Goal: Task Accomplishment & Management: Use online tool/utility

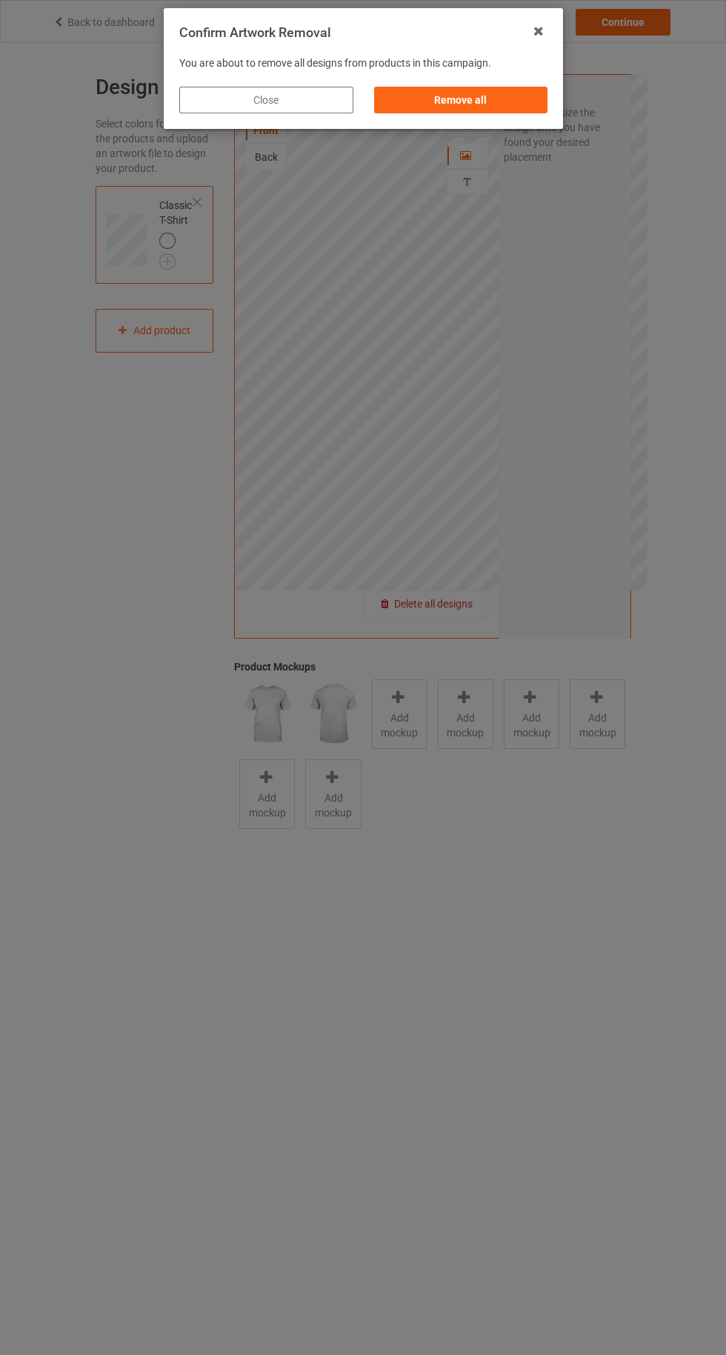
click at [475, 100] on div "Remove all" at bounding box center [461, 100] width 174 height 27
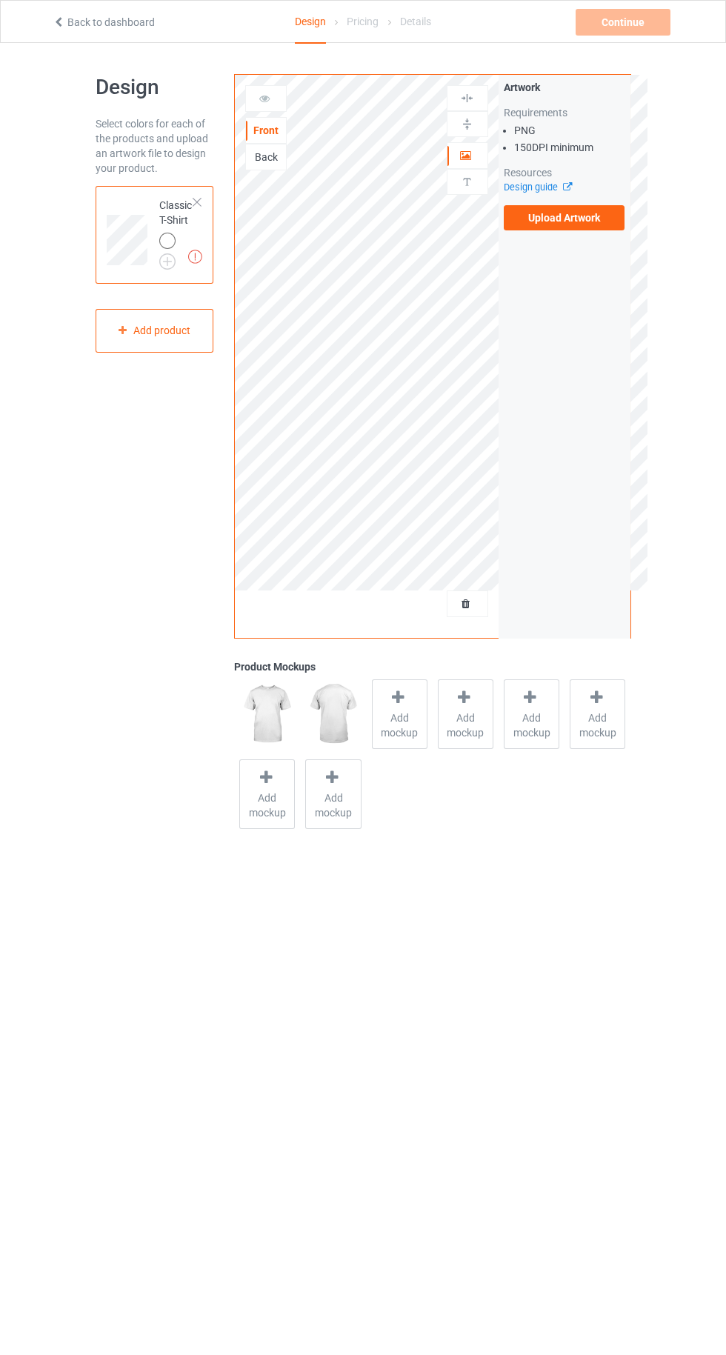
click at [551, 219] on label "Upload Artwork" at bounding box center [565, 217] width 122 height 25
click at [0, 0] on input "Upload Artwork" at bounding box center [0, 0] width 0 height 0
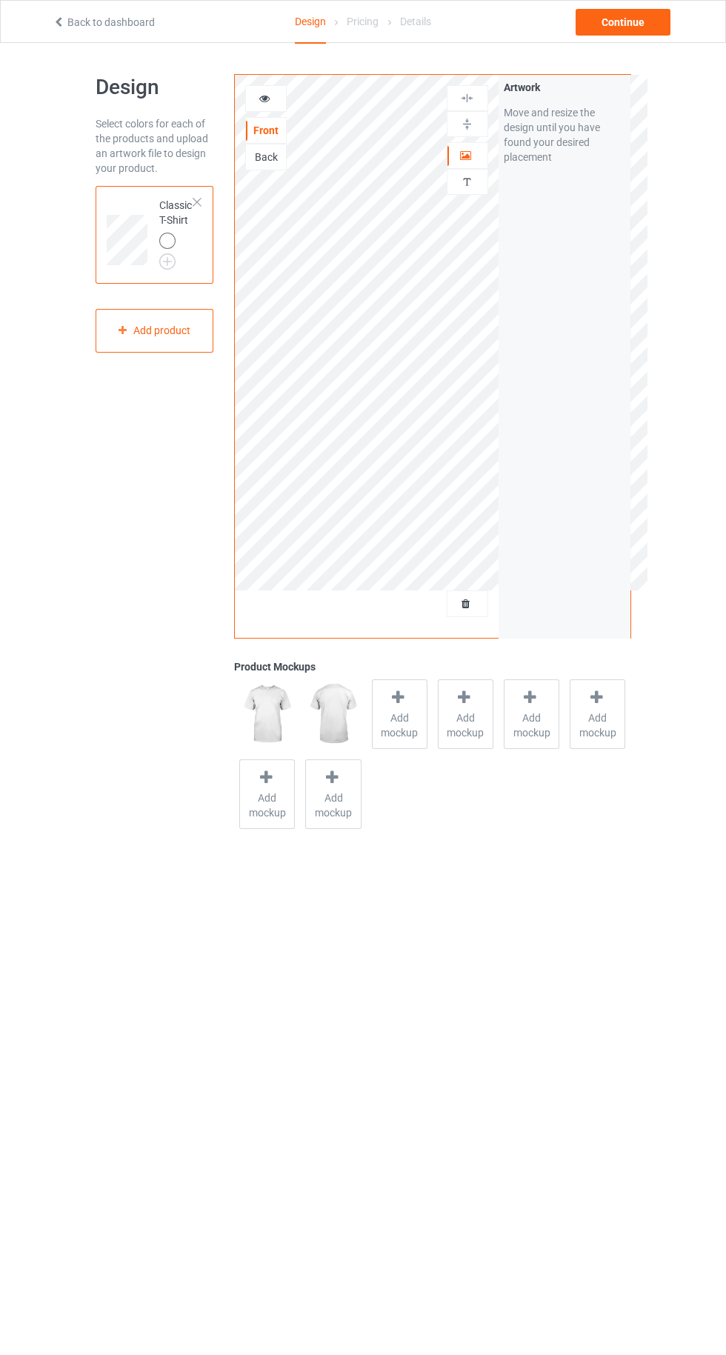
click at [0, 0] on img at bounding box center [0, 0] width 0 height 0
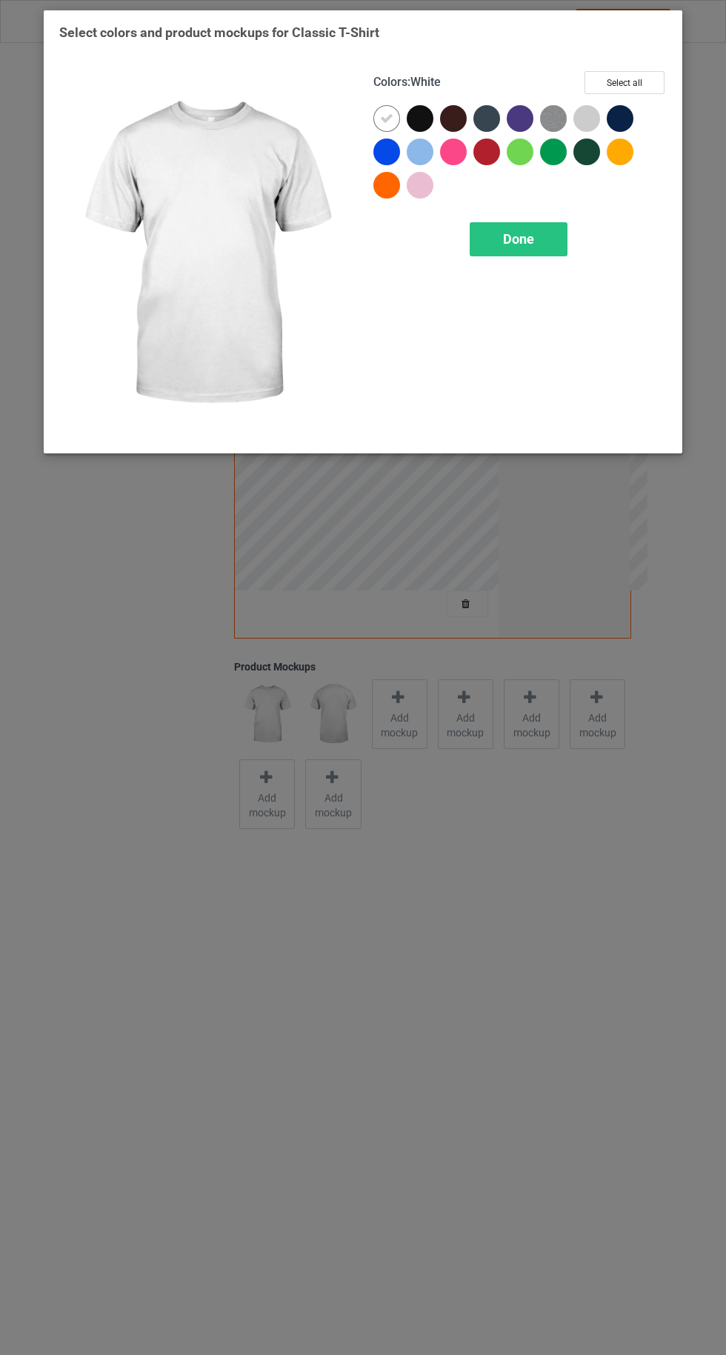
click at [419, 114] on div at bounding box center [420, 118] width 27 height 27
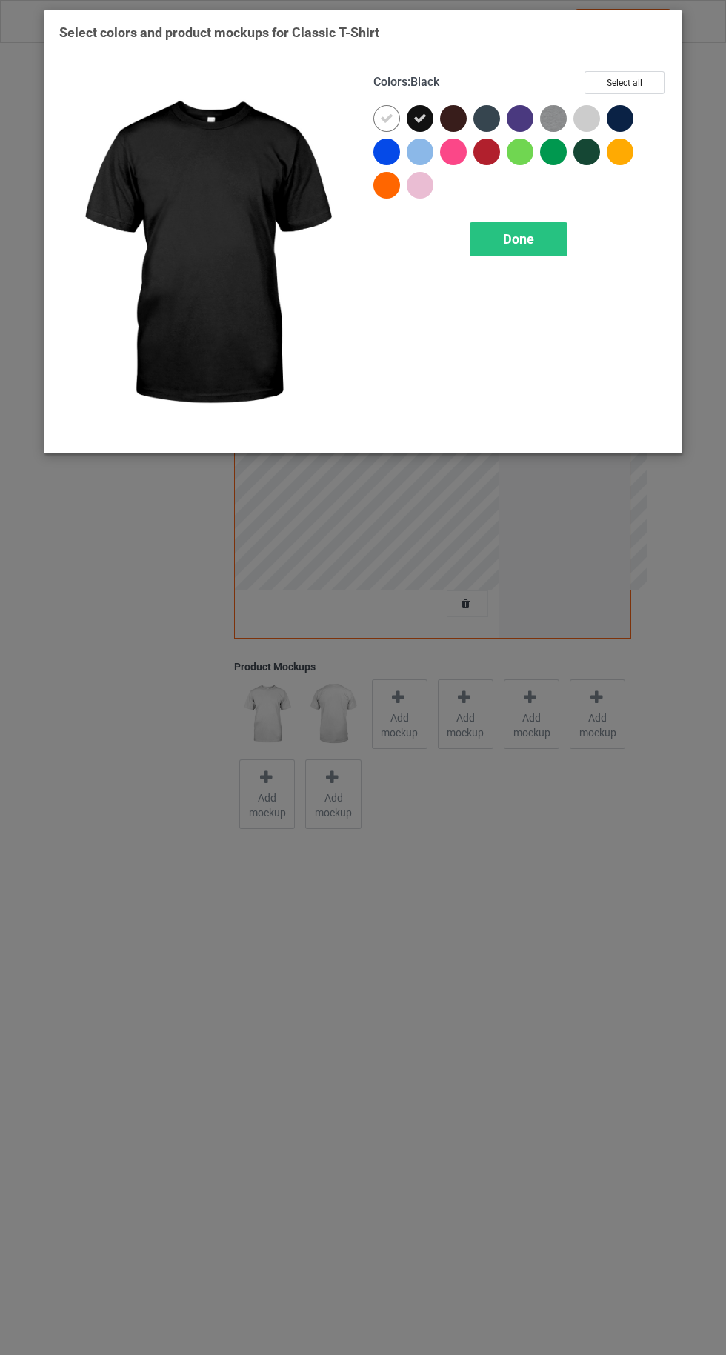
click at [386, 118] on icon at bounding box center [386, 118] width 13 height 13
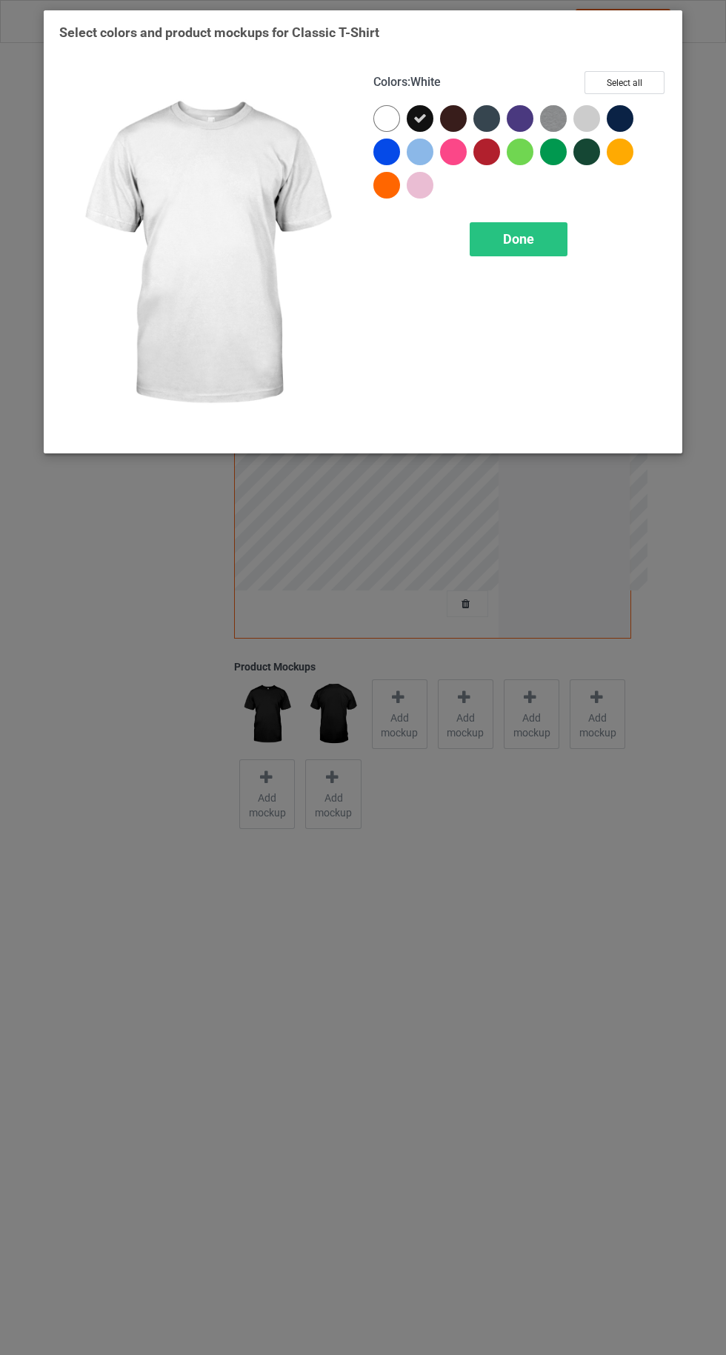
click at [505, 230] on div "Done" at bounding box center [519, 239] width 98 height 34
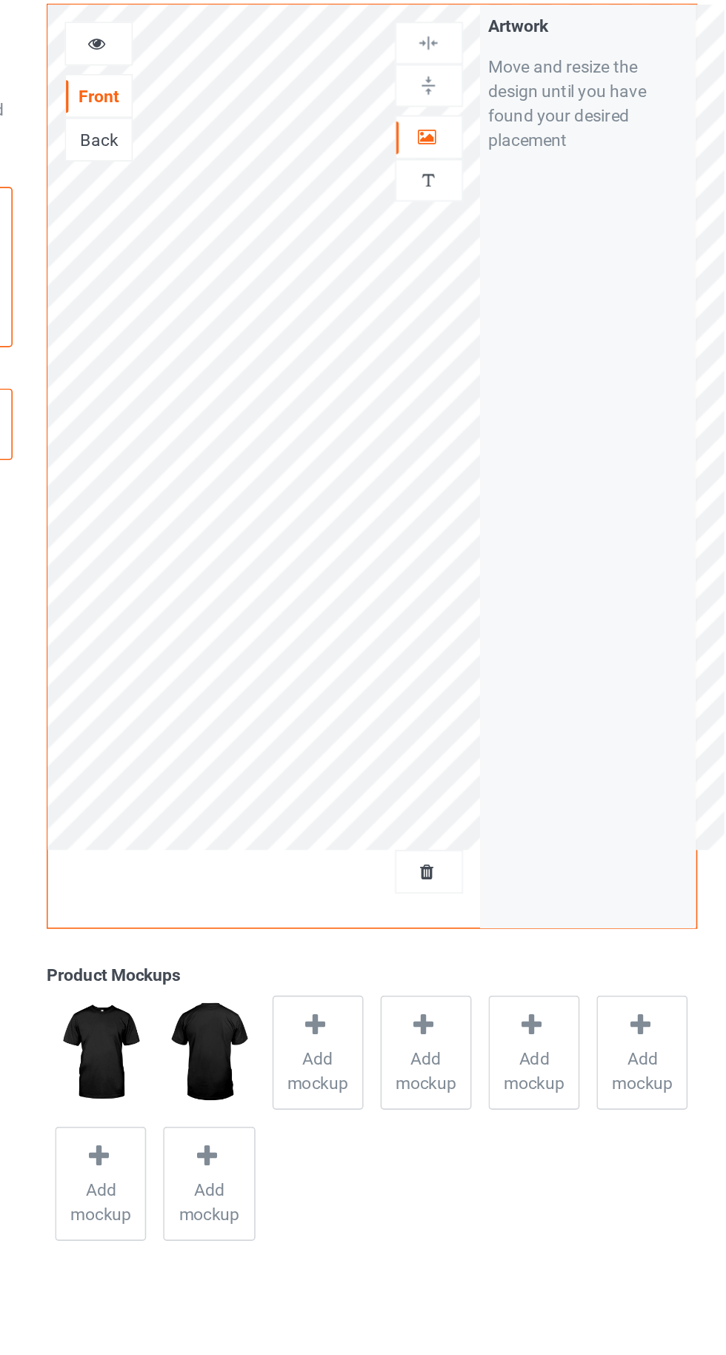
click at [485, 147] on div "Artwork" at bounding box center [468, 155] width 42 height 27
click at [468, 149] on icon at bounding box center [466, 153] width 13 height 10
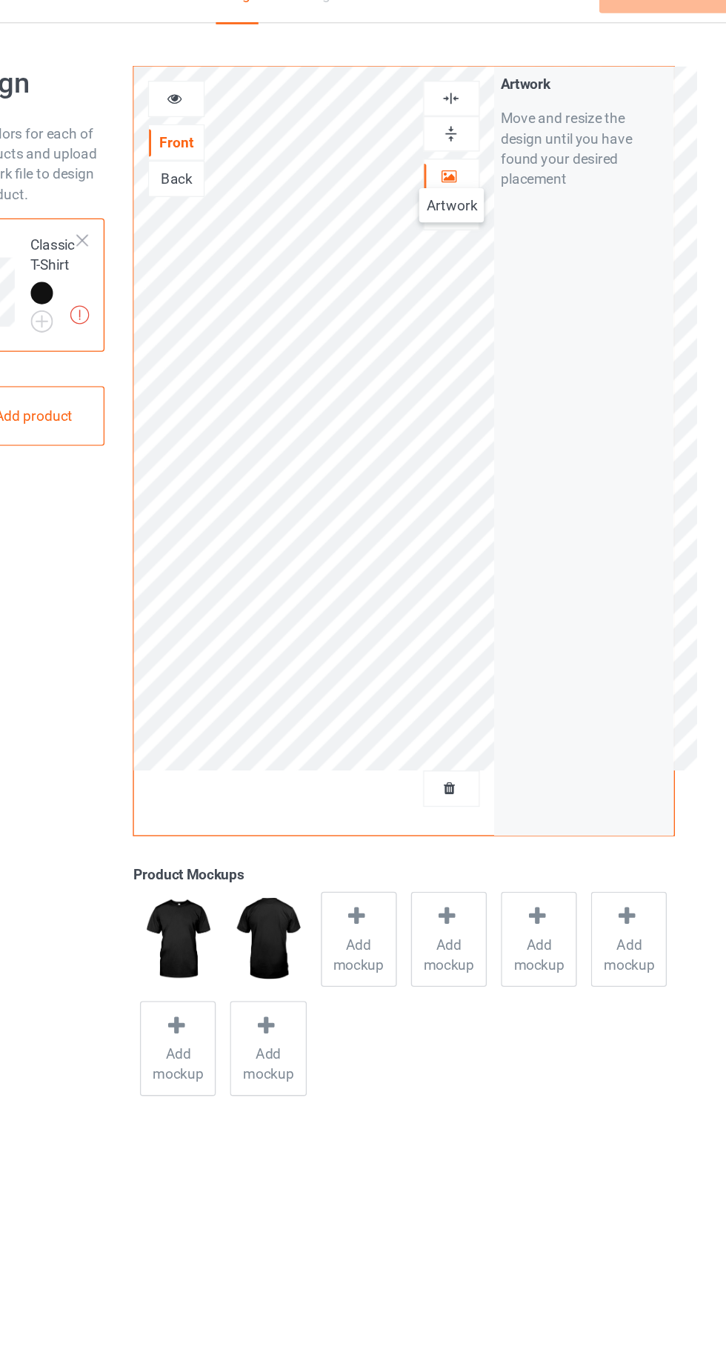
click at [259, 96] on icon at bounding box center [265, 96] width 13 height 10
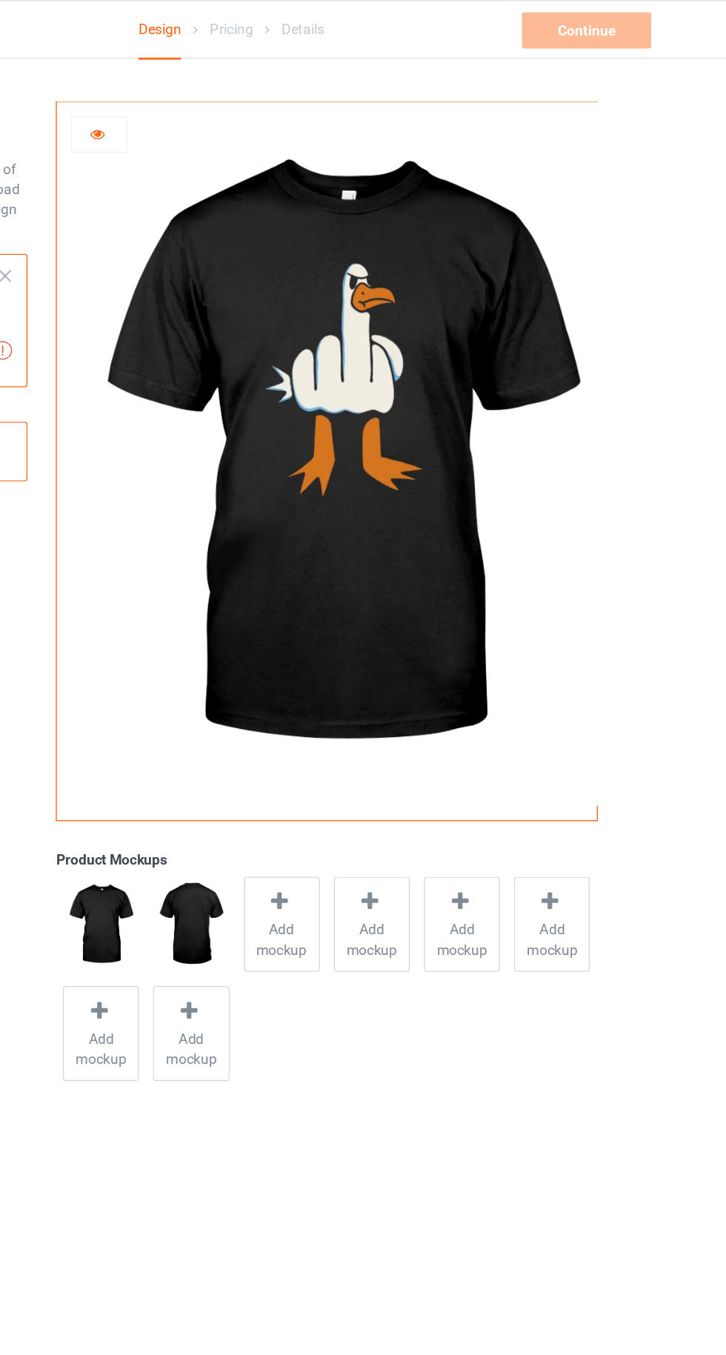
click at [265, 99] on icon at bounding box center [265, 96] width 13 height 10
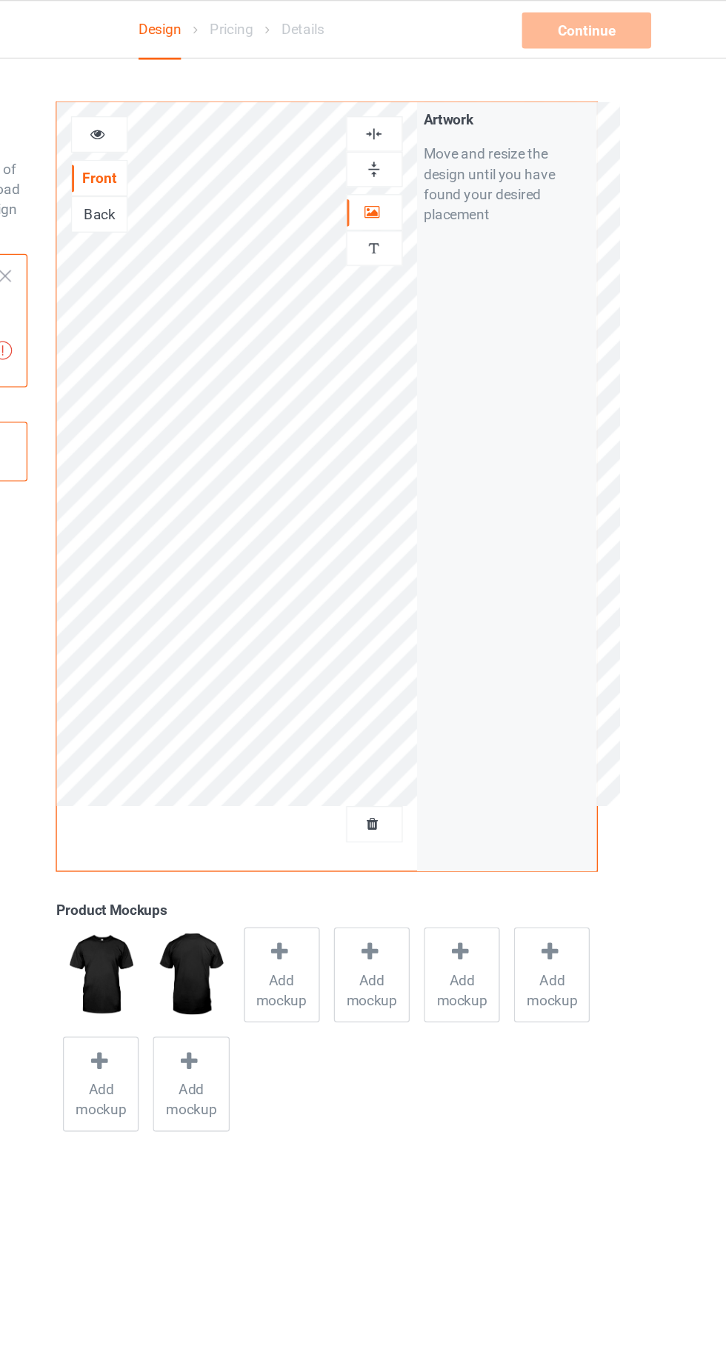
click at [469, 633] on div "Front Back Artwork Personalized text" at bounding box center [367, 356] width 264 height 563
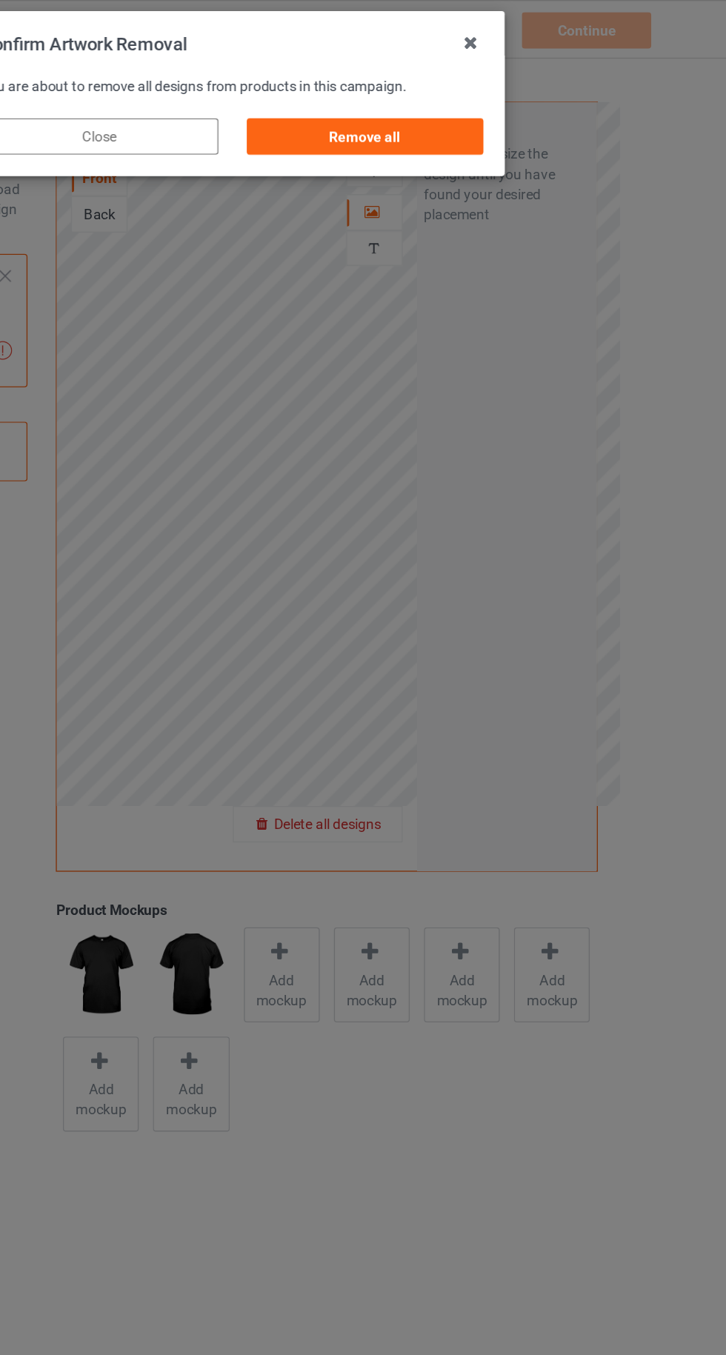
click at [462, 93] on div "Remove all" at bounding box center [461, 100] width 174 height 27
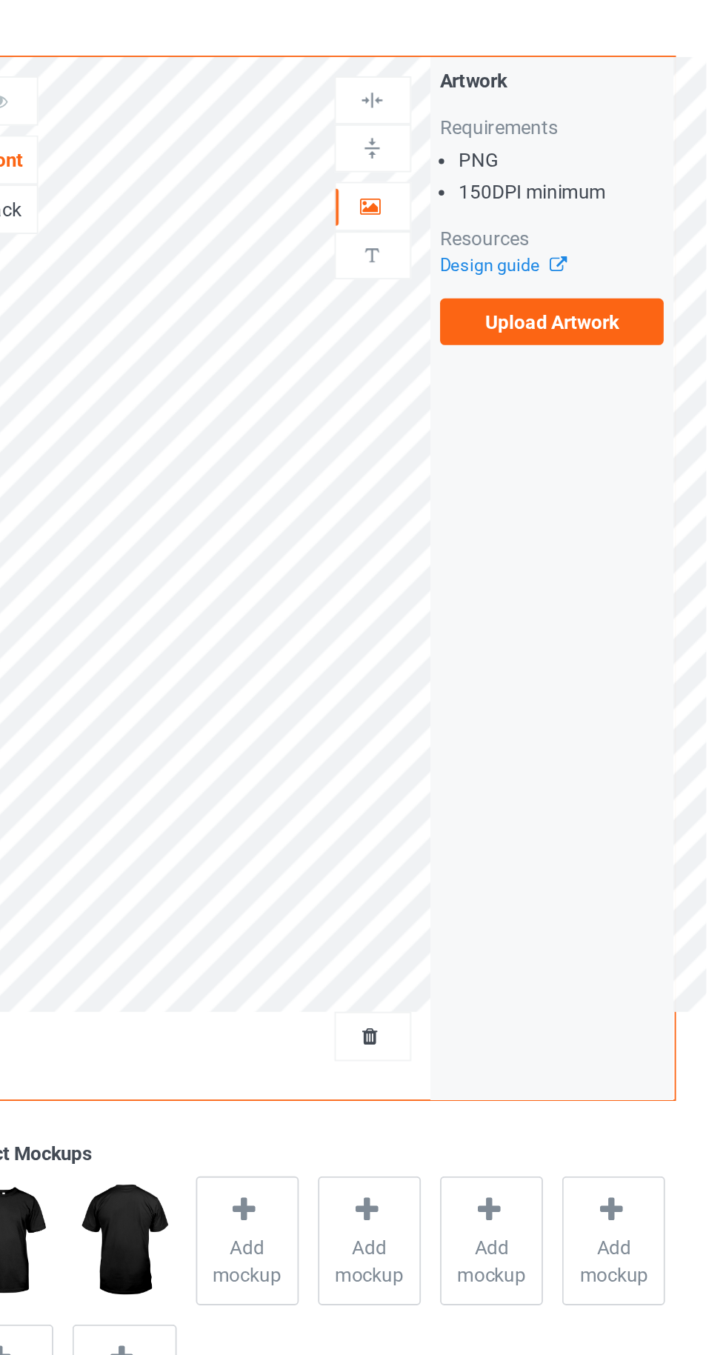
click at [524, 193] on link "Design guide" at bounding box center [537, 187] width 67 height 11
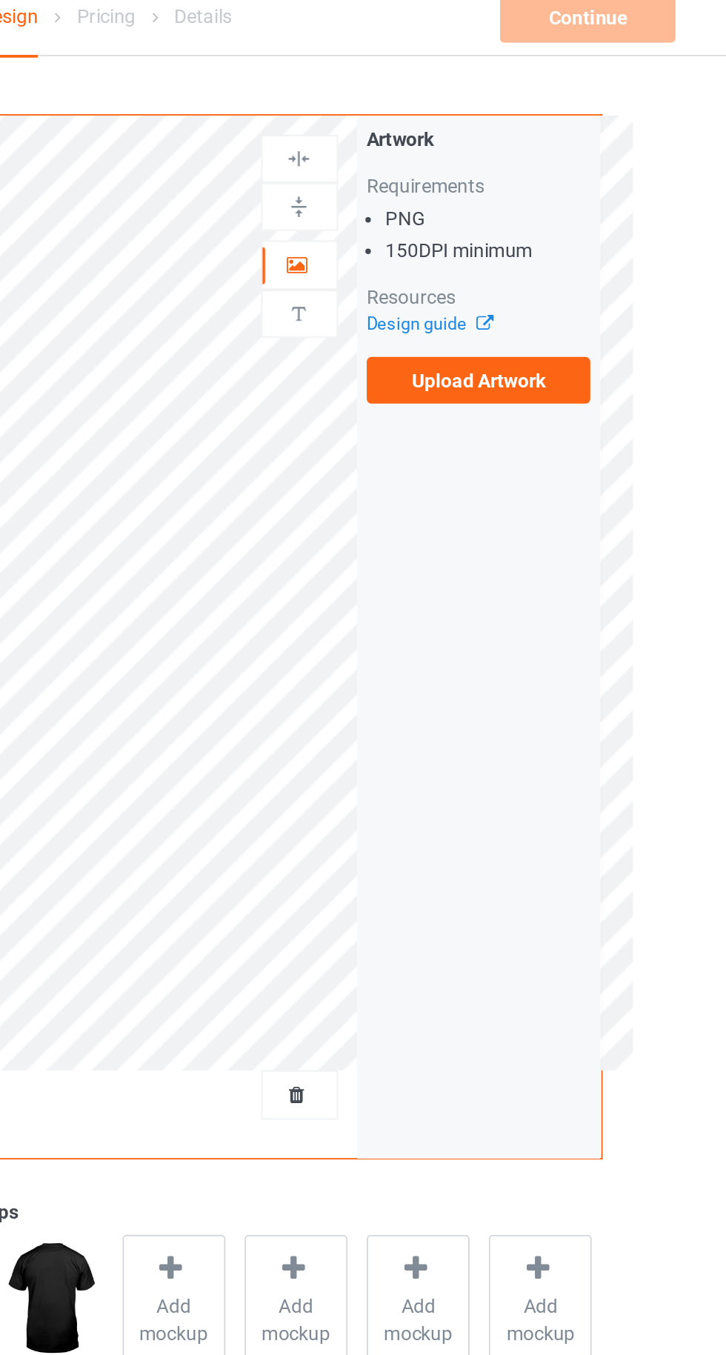
click at [606, 216] on label "Upload Artwork" at bounding box center [565, 217] width 122 height 25
click at [0, 0] on input "Upload Artwork" at bounding box center [0, 0] width 0 height 0
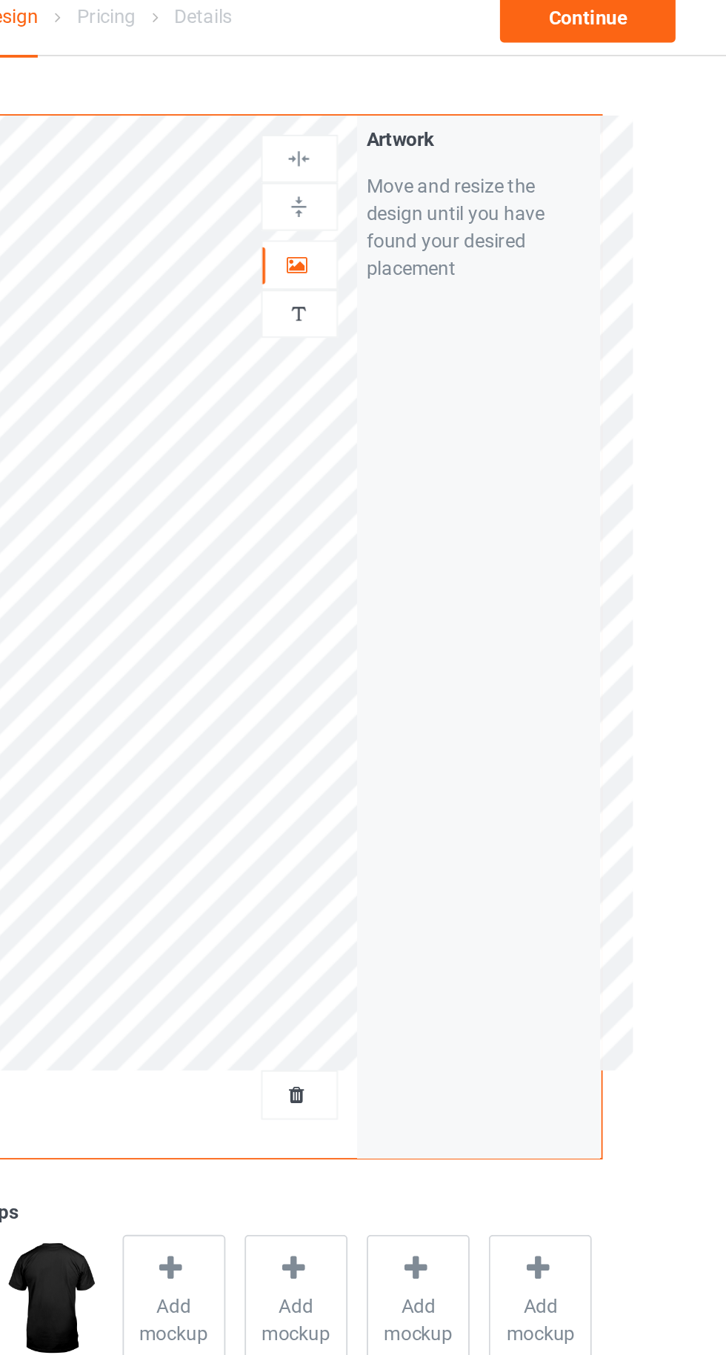
click at [465, 156] on icon at bounding box center [466, 153] width 13 height 10
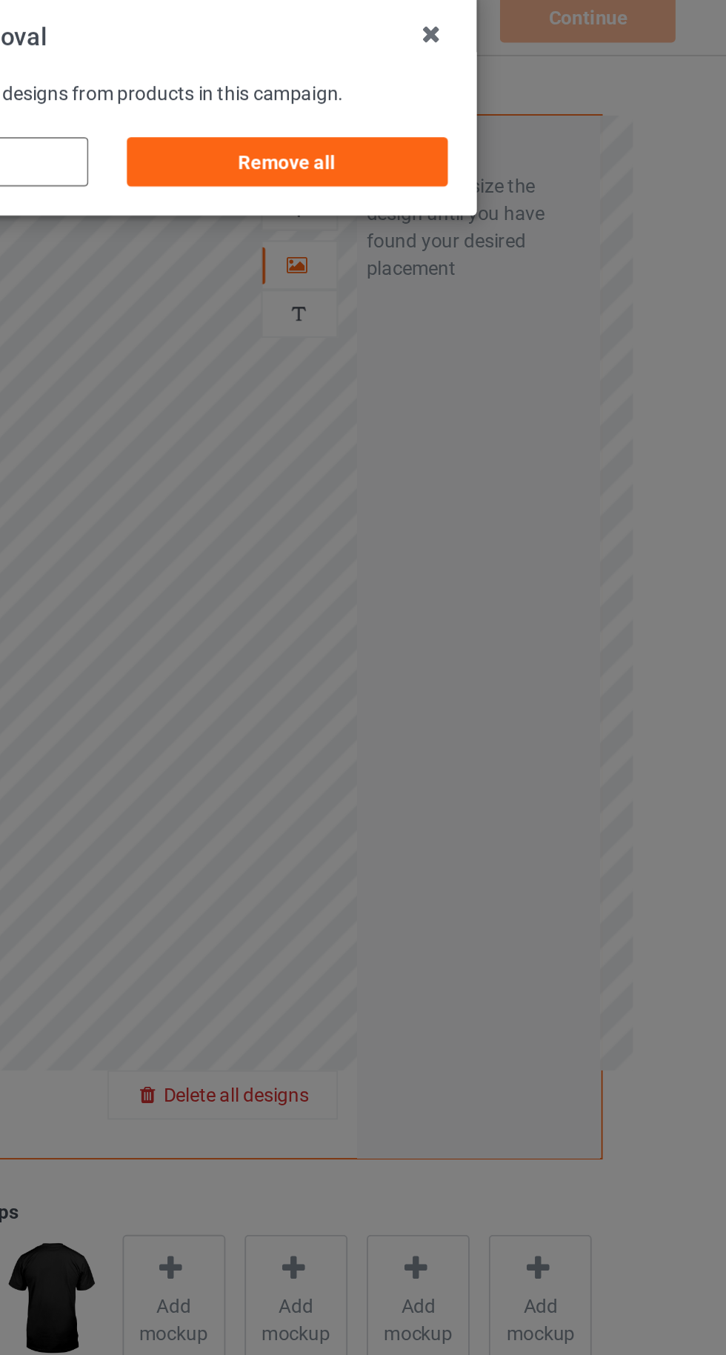
click at [519, 102] on div "Remove all" at bounding box center [461, 100] width 174 height 27
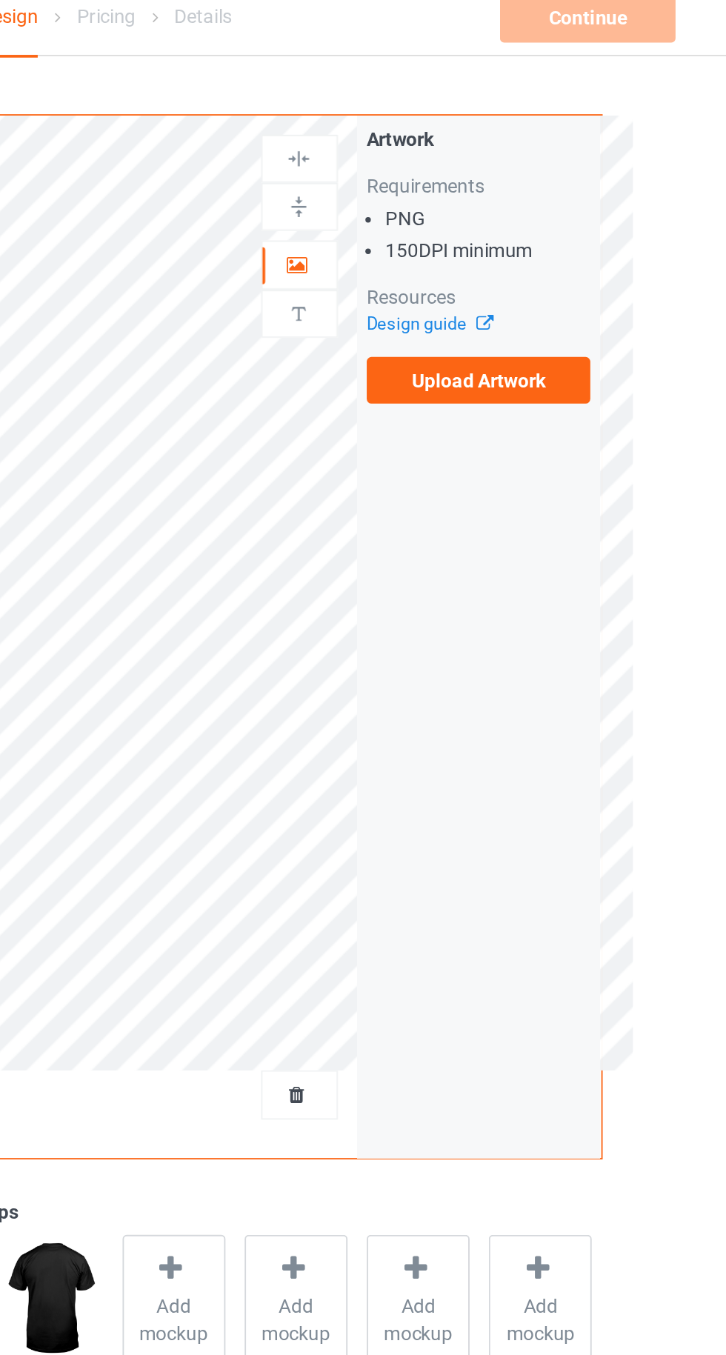
click at [580, 213] on label "Upload Artwork" at bounding box center [565, 217] width 122 height 25
click at [0, 0] on input "Upload Artwork" at bounding box center [0, 0] width 0 height 0
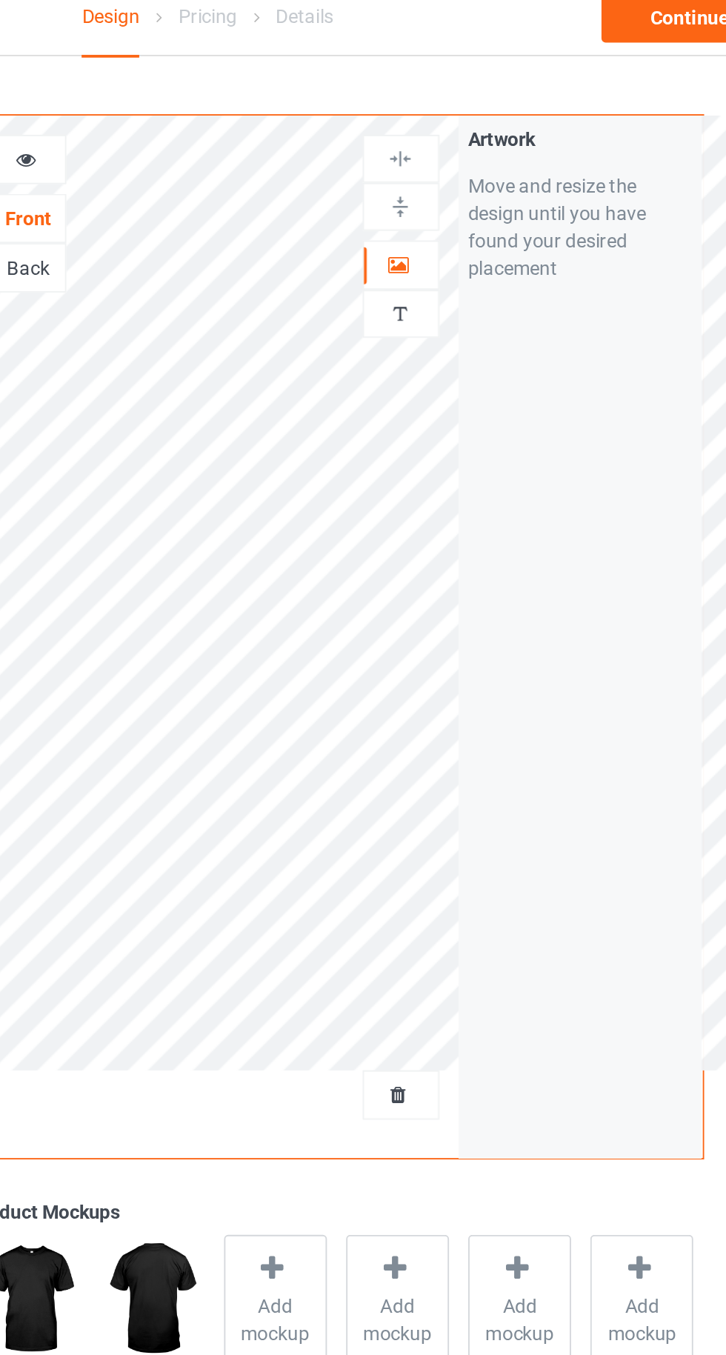
click at [460, 149] on icon at bounding box center [466, 153] width 13 height 10
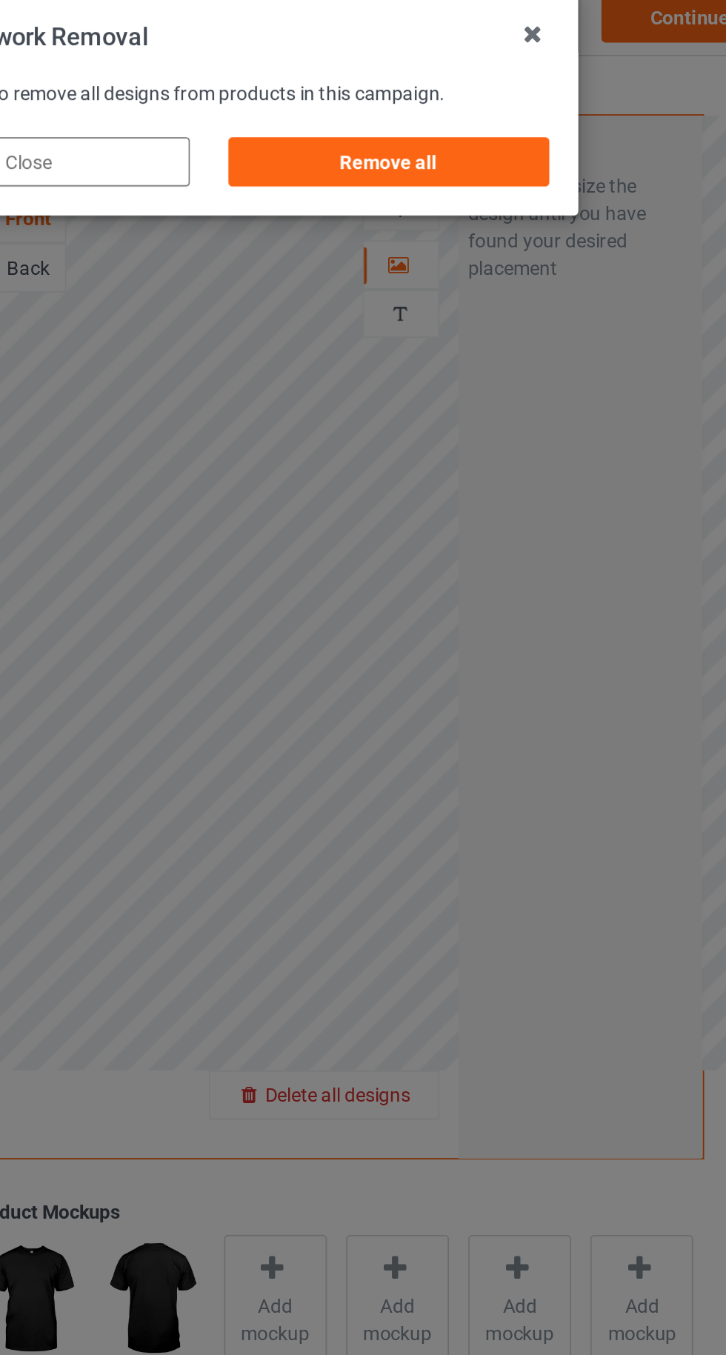
click at [533, 102] on div "Remove all" at bounding box center [461, 100] width 174 height 27
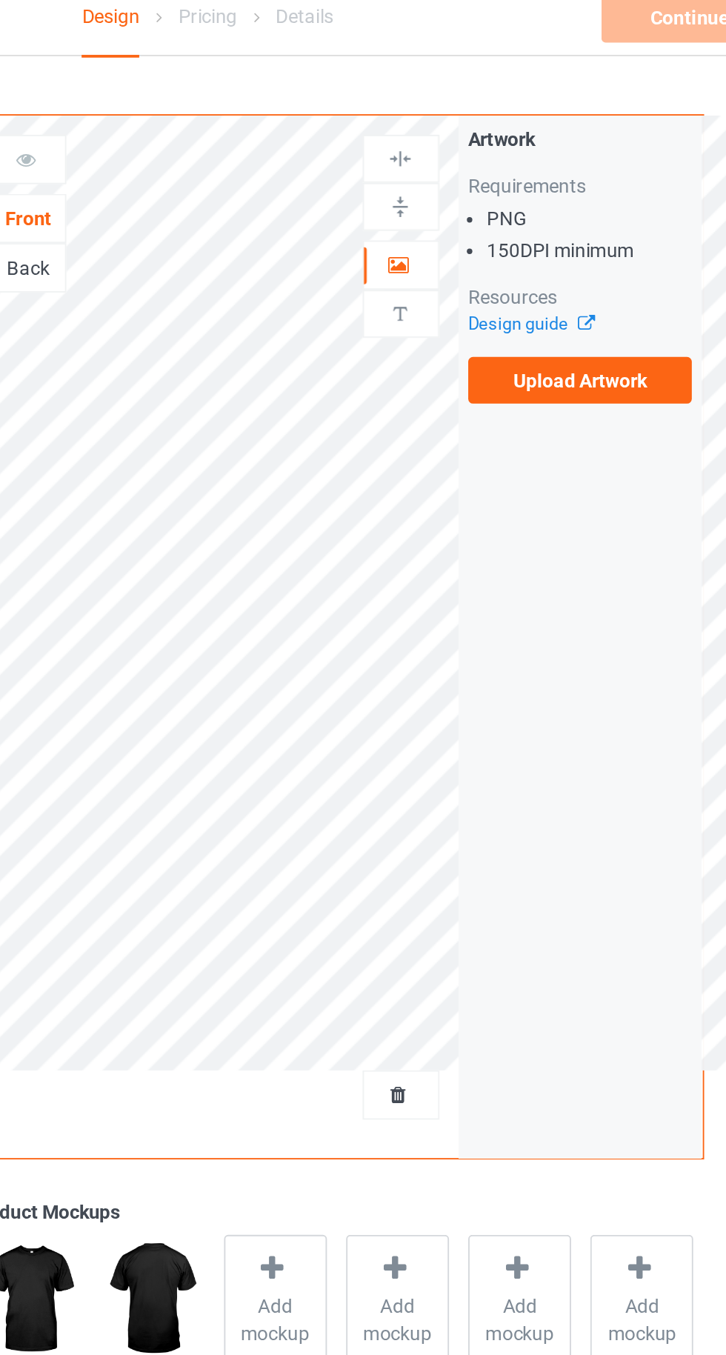
click at [573, 214] on label "Upload Artwork" at bounding box center [565, 217] width 122 height 25
click at [0, 0] on input "Upload Artwork" at bounding box center [0, 0] width 0 height 0
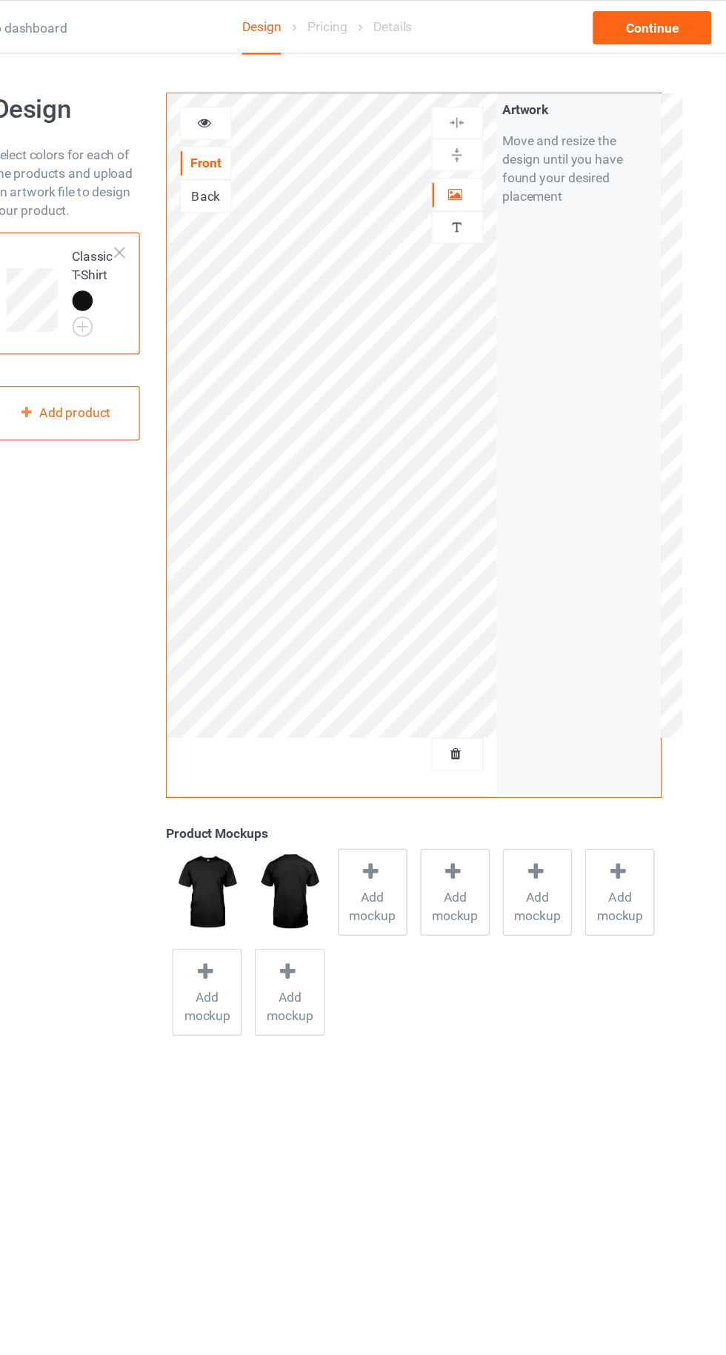
click at [482, 598] on div at bounding box center [468, 604] width 40 height 15
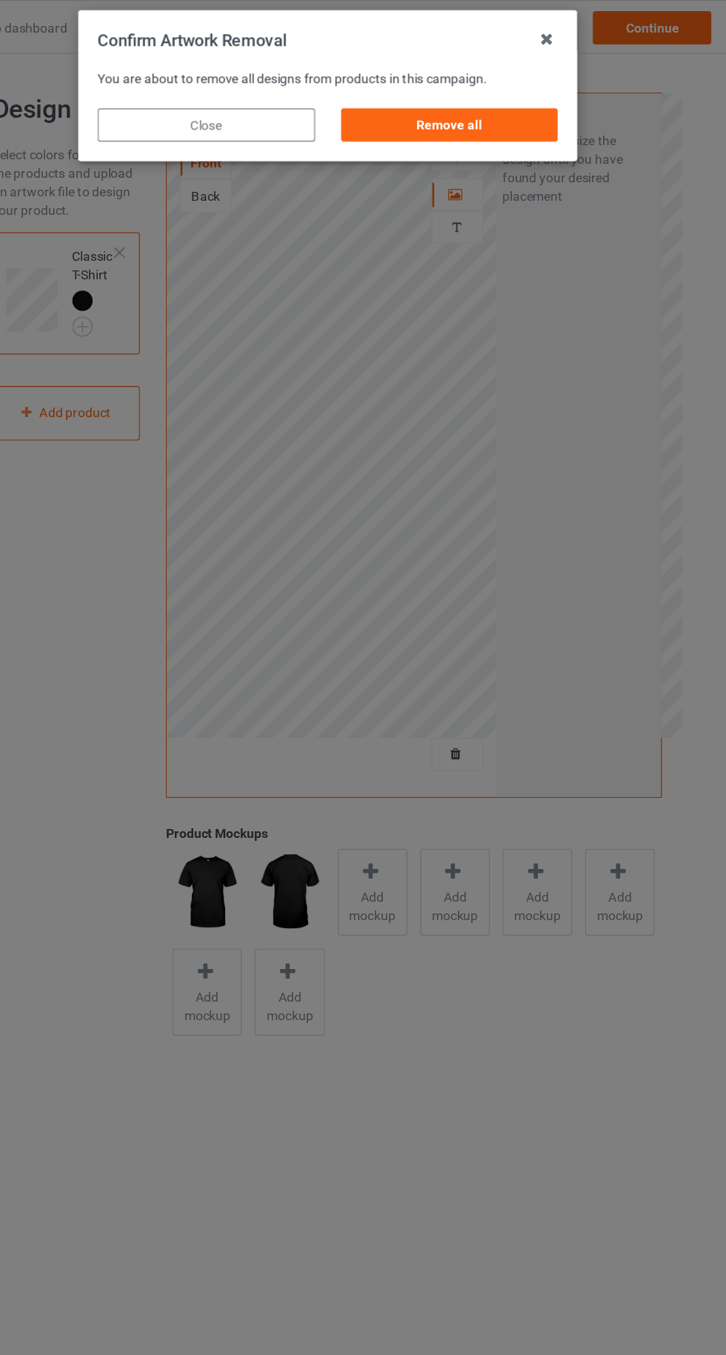
click at [442, 102] on div "Remove all" at bounding box center [461, 100] width 174 height 27
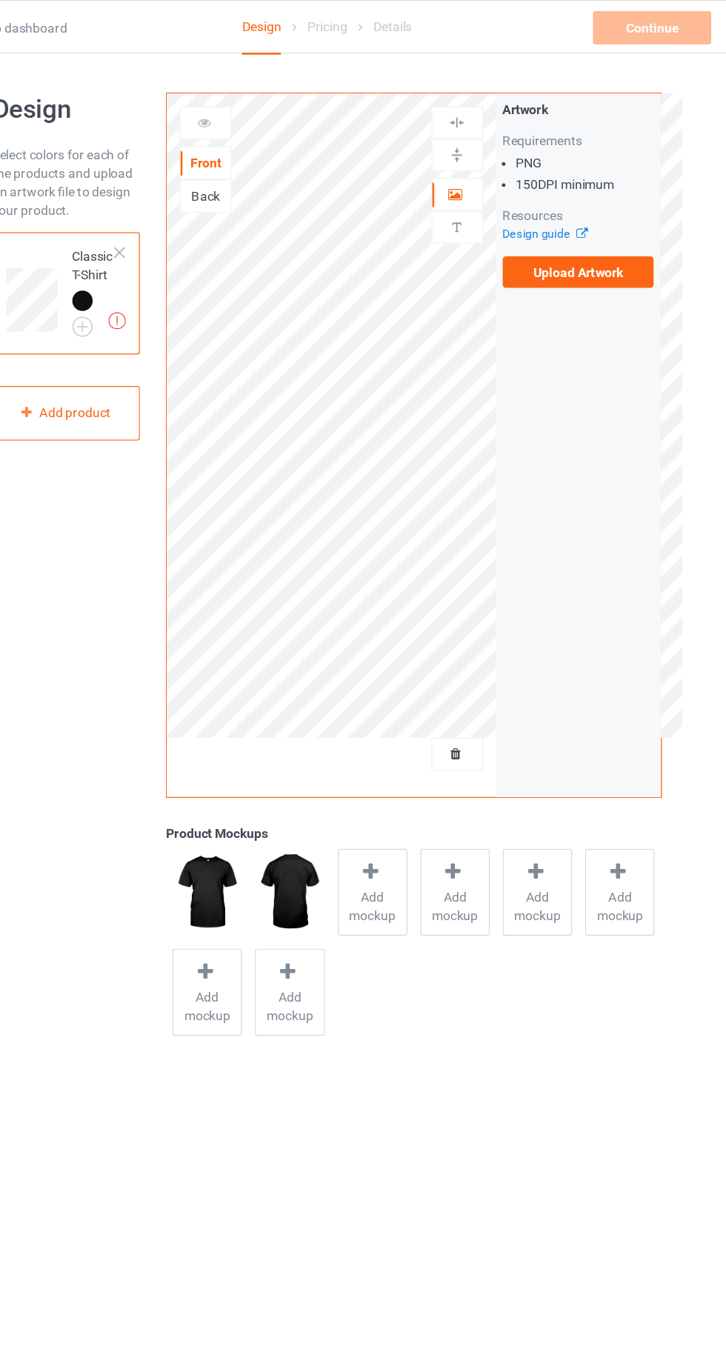
click at [610, 210] on label "Upload Artwork" at bounding box center [565, 217] width 122 height 25
click at [0, 0] on input "Upload Artwork" at bounding box center [0, 0] width 0 height 0
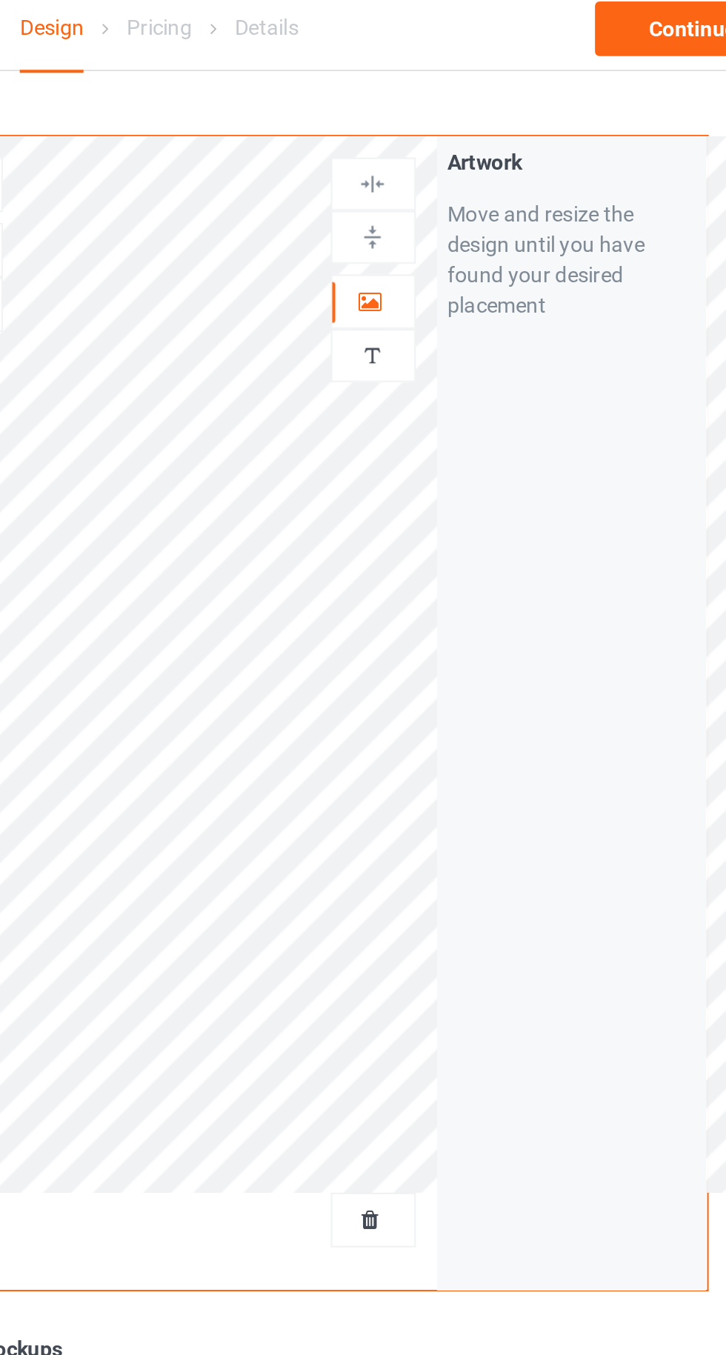
click at [468, 153] on icon at bounding box center [466, 153] width 13 height 10
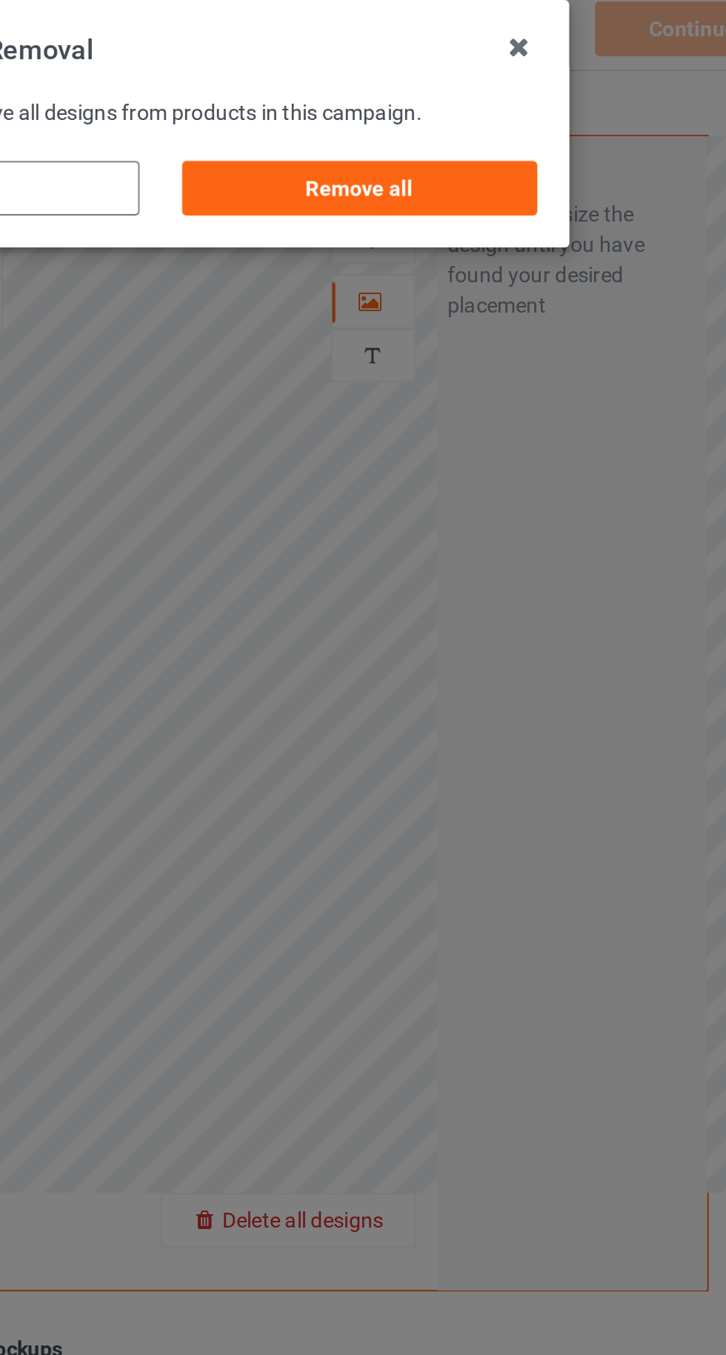
click at [453, 102] on div "Remove all" at bounding box center [461, 100] width 174 height 27
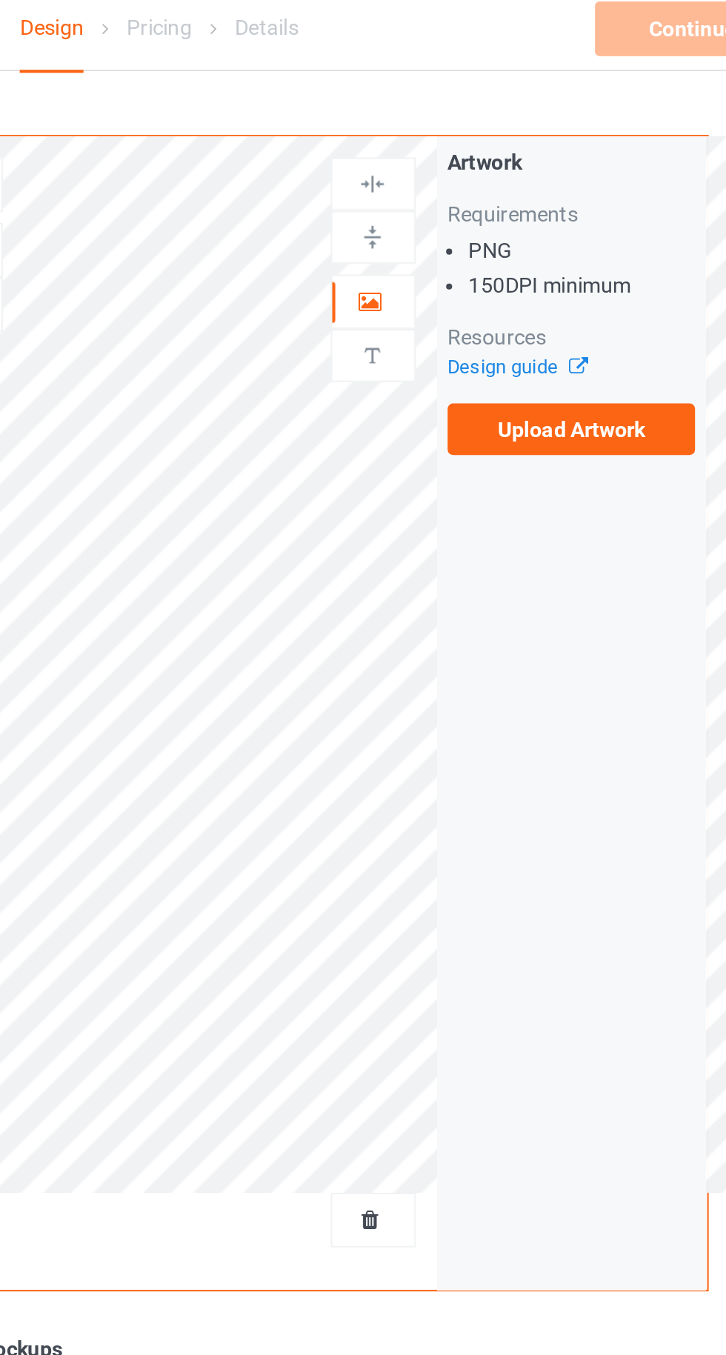
click at [551, 230] on label "Upload Artwork" at bounding box center [565, 217] width 122 height 25
click at [0, 0] on input "Upload Artwork" at bounding box center [0, 0] width 0 height 0
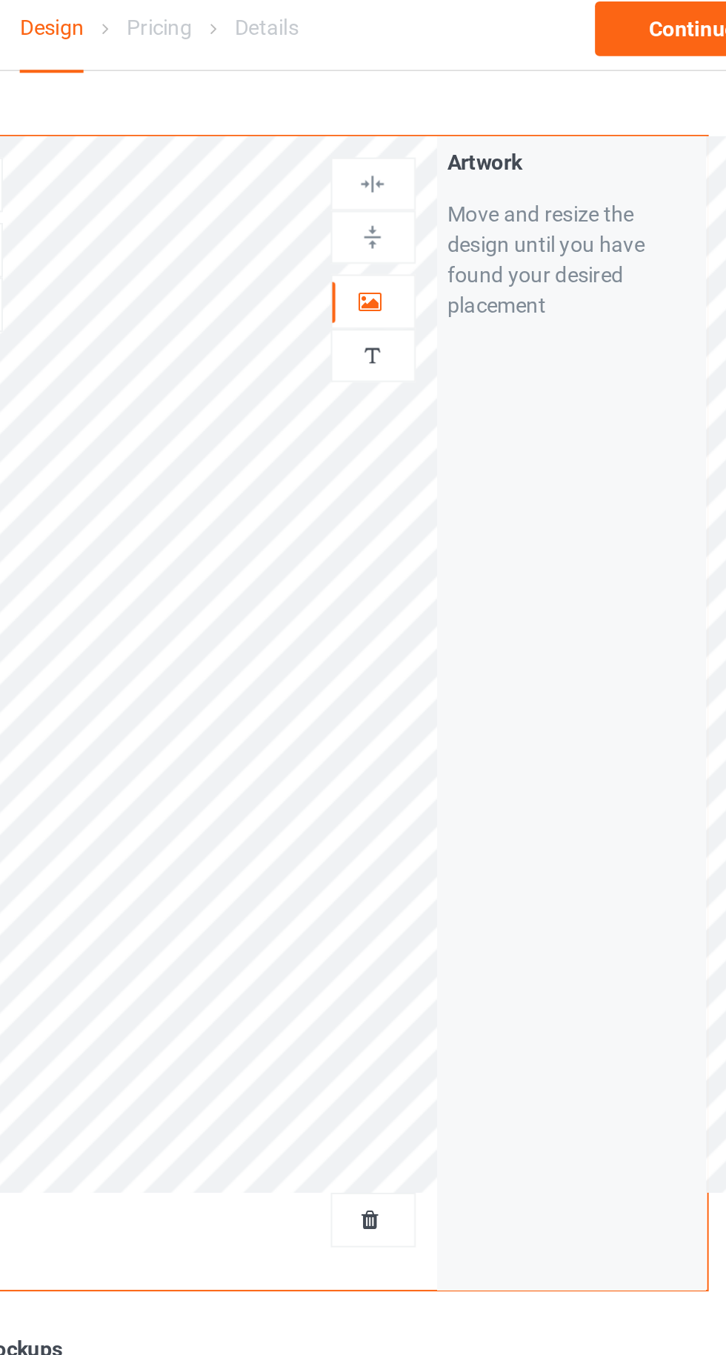
click at [465, 607] on icon at bounding box center [466, 602] width 13 height 10
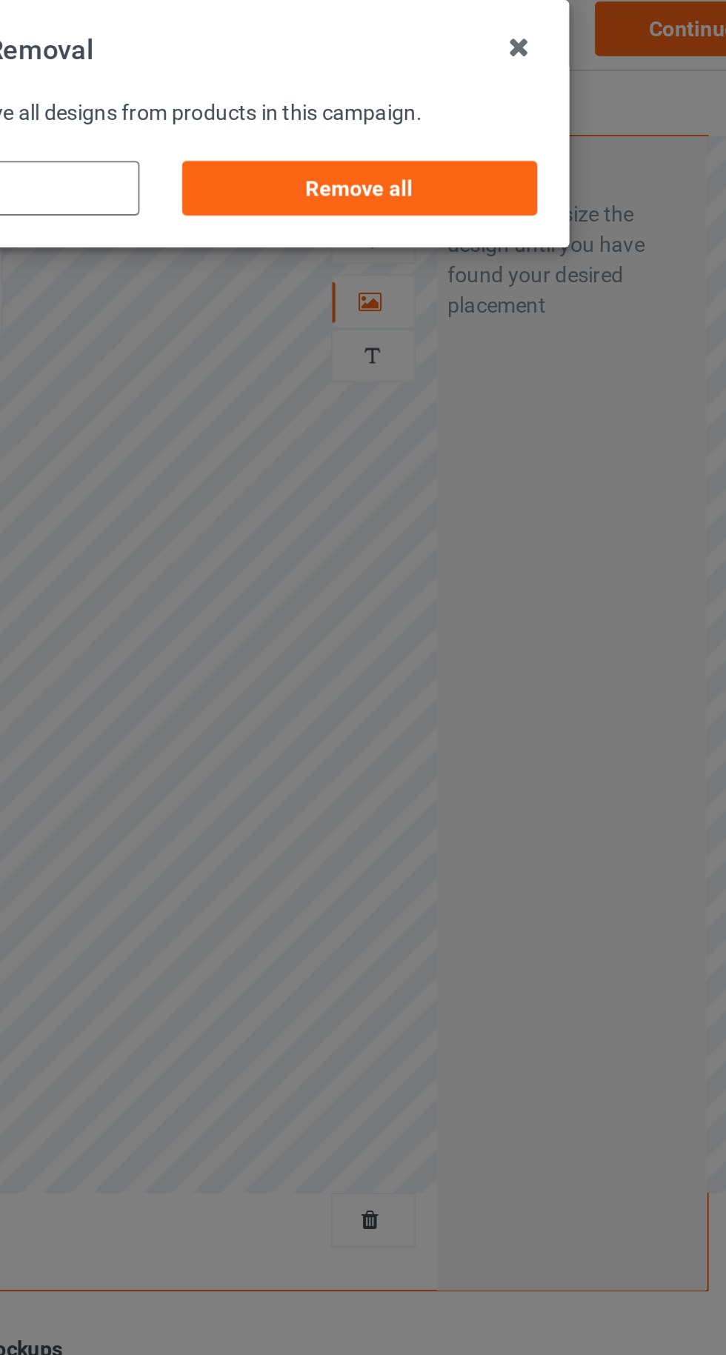
click at [434, 98] on div "Remove all" at bounding box center [461, 100] width 174 height 27
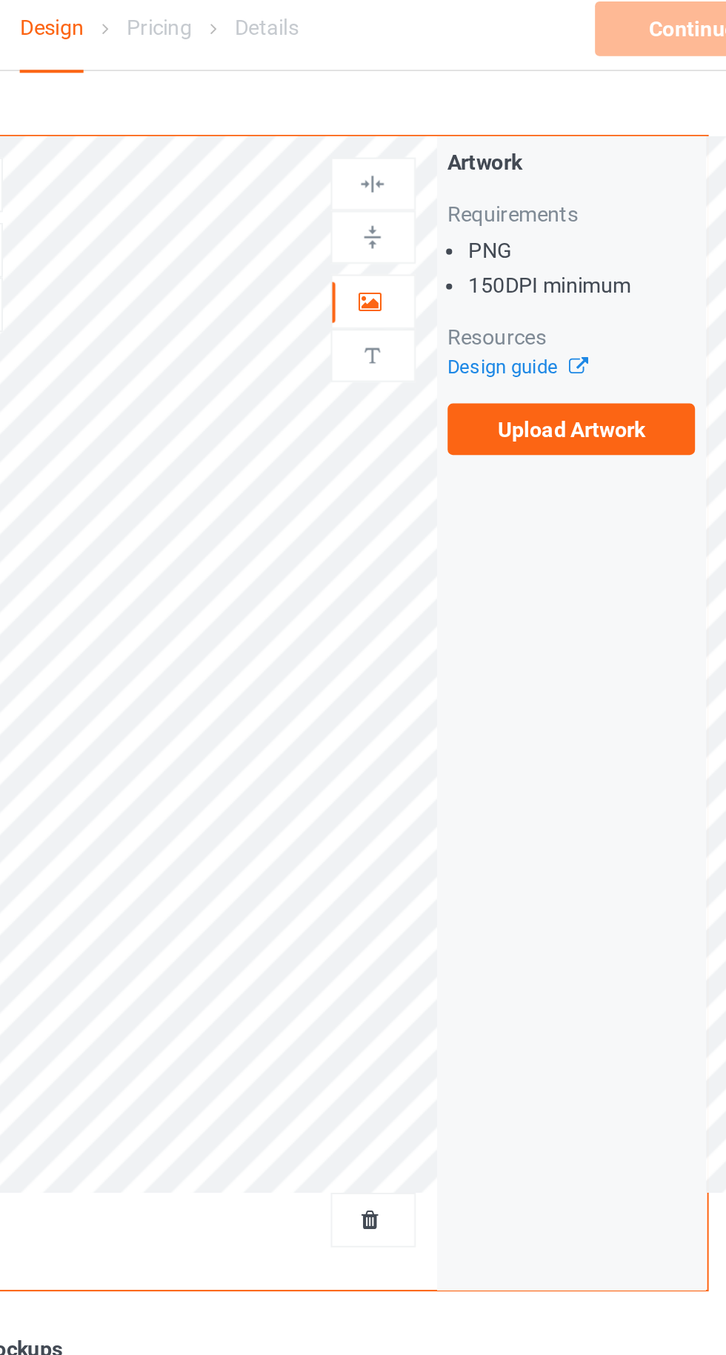
click at [548, 223] on label "Upload Artwork" at bounding box center [565, 217] width 122 height 25
click at [0, 0] on input "Upload Artwork" at bounding box center [0, 0] width 0 height 0
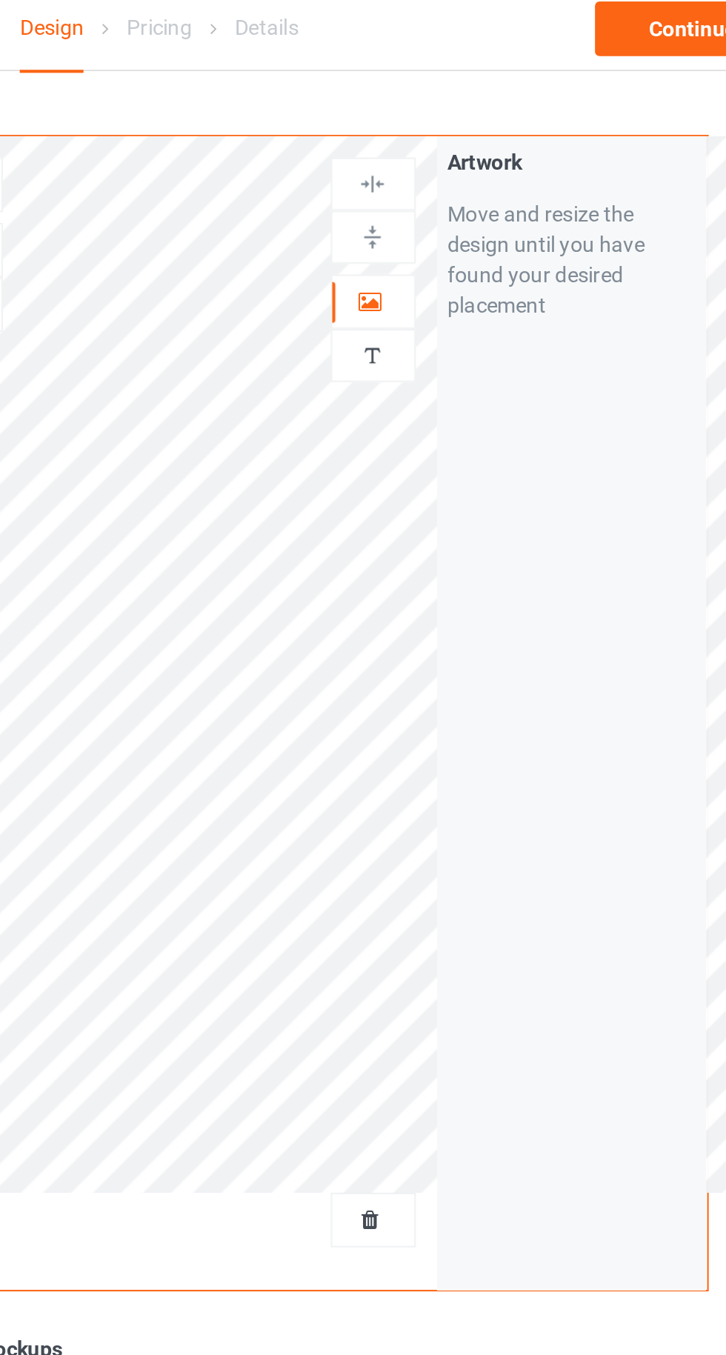
click at [472, 597] on icon at bounding box center [466, 602] width 13 height 10
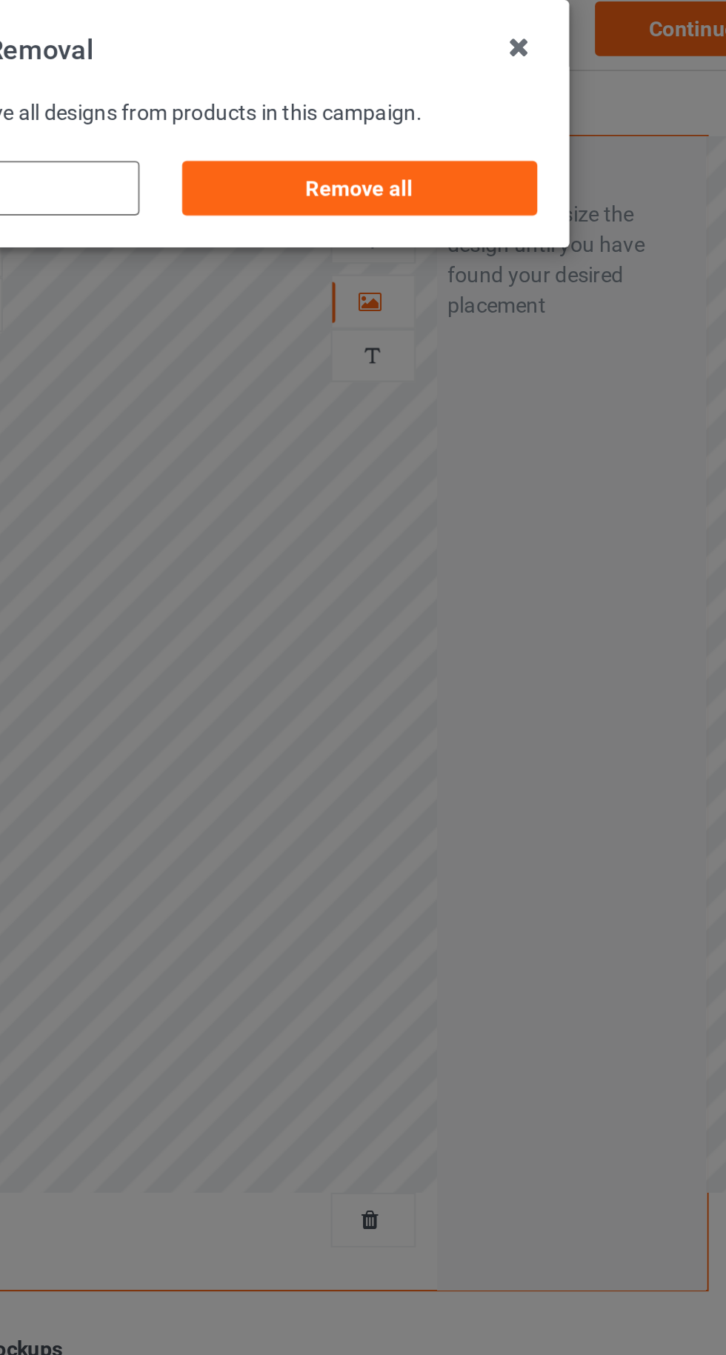
click at [522, 110] on div "Remove all" at bounding box center [461, 100] width 174 height 27
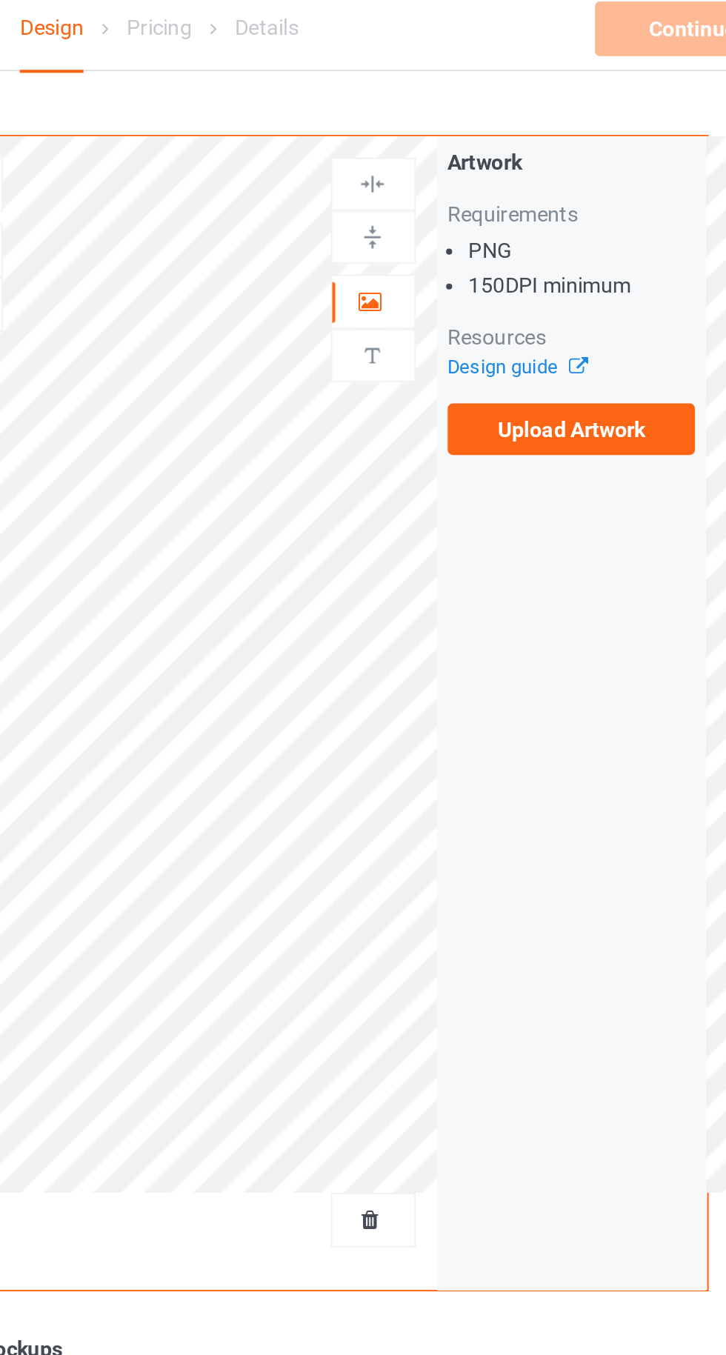
click at [582, 219] on label "Upload Artwork" at bounding box center [565, 217] width 122 height 25
click at [0, 0] on input "Upload Artwork" at bounding box center [0, 0] width 0 height 0
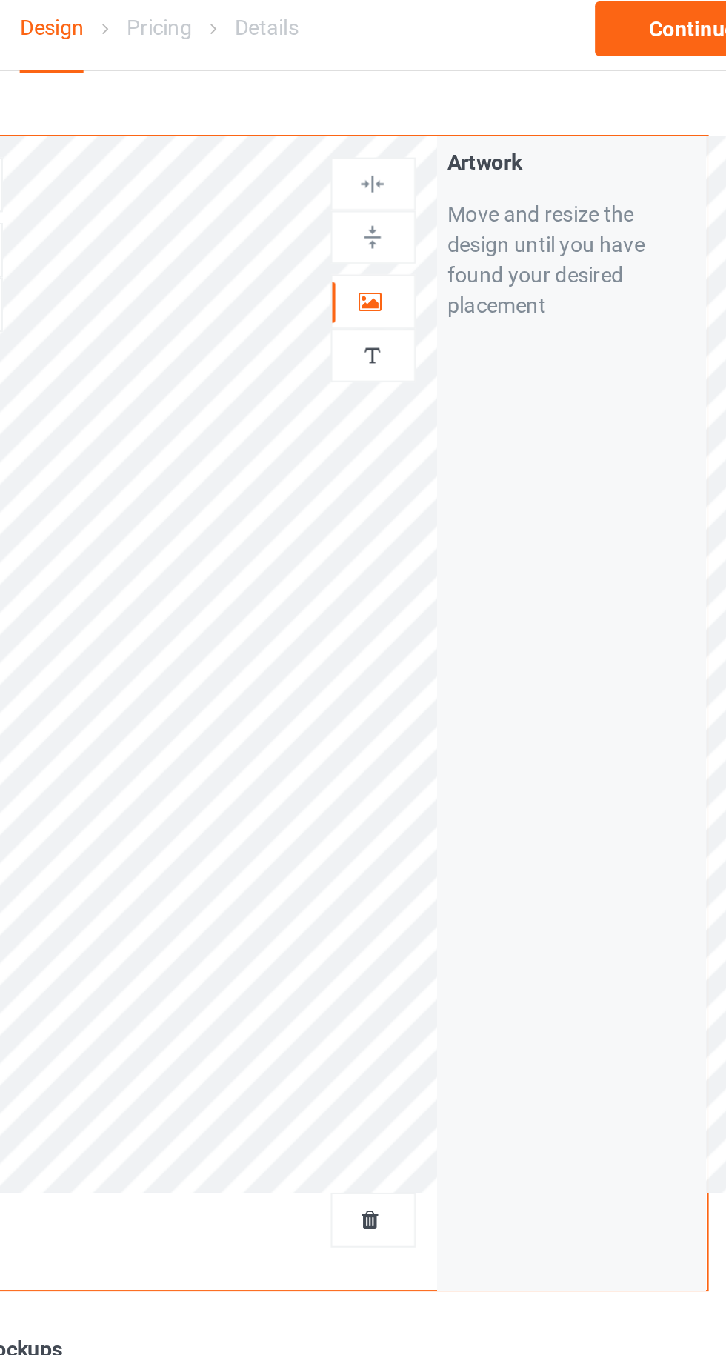
click at [461, 155] on icon at bounding box center [466, 153] width 13 height 10
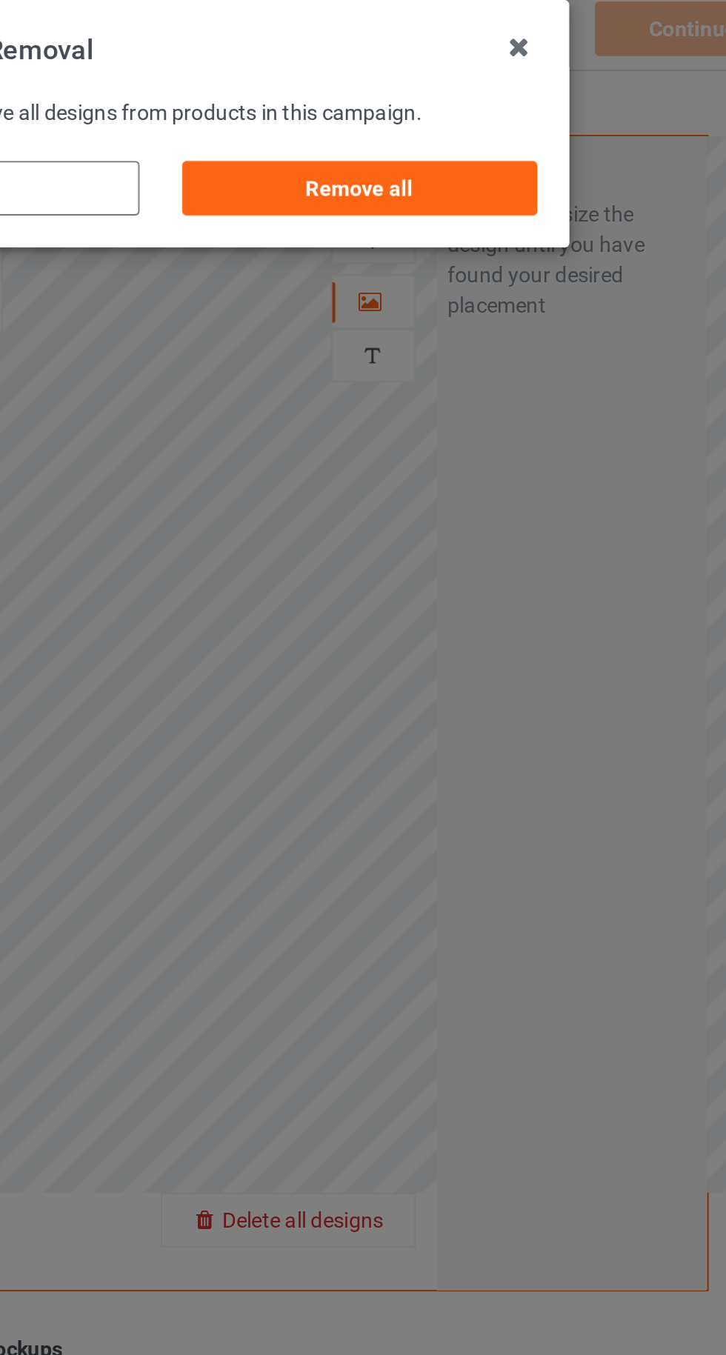
click at [514, 105] on div "Remove all" at bounding box center [461, 100] width 174 height 27
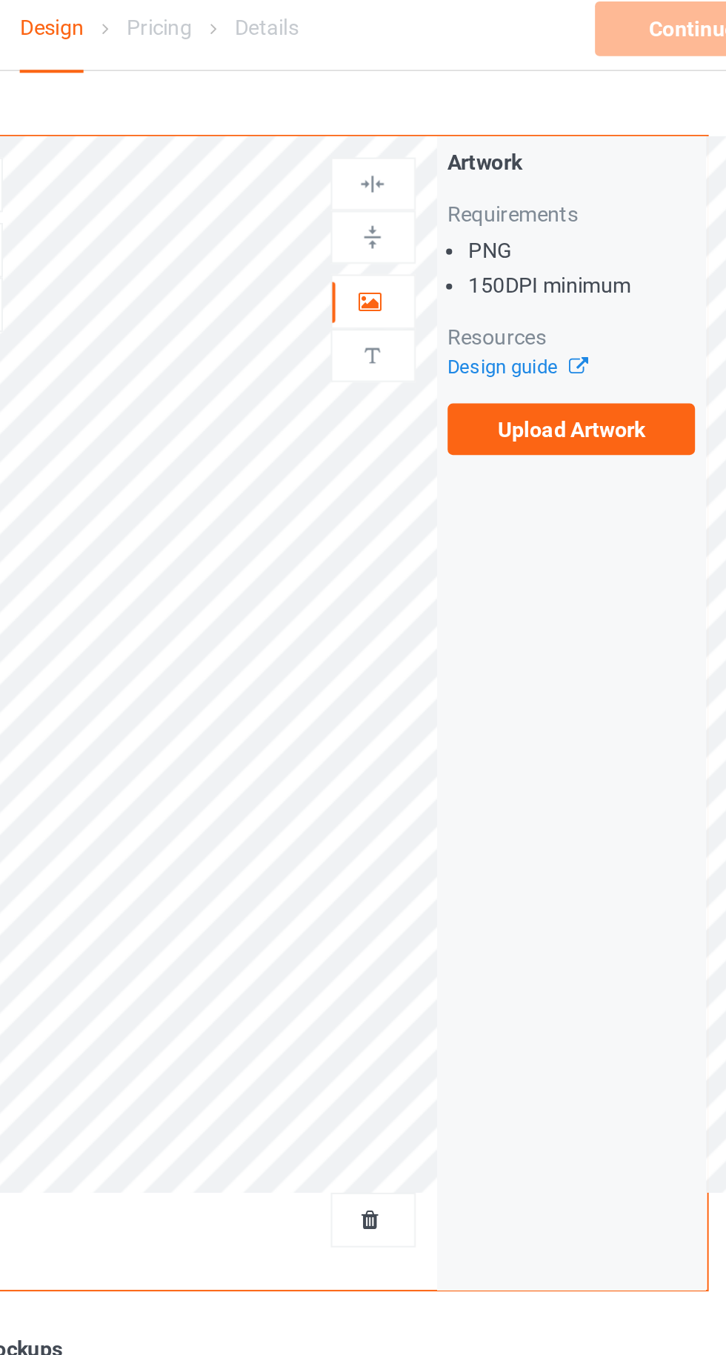
click at [545, 226] on label "Upload Artwork" at bounding box center [565, 217] width 122 height 25
click at [0, 0] on input "Upload Artwork" at bounding box center [0, 0] width 0 height 0
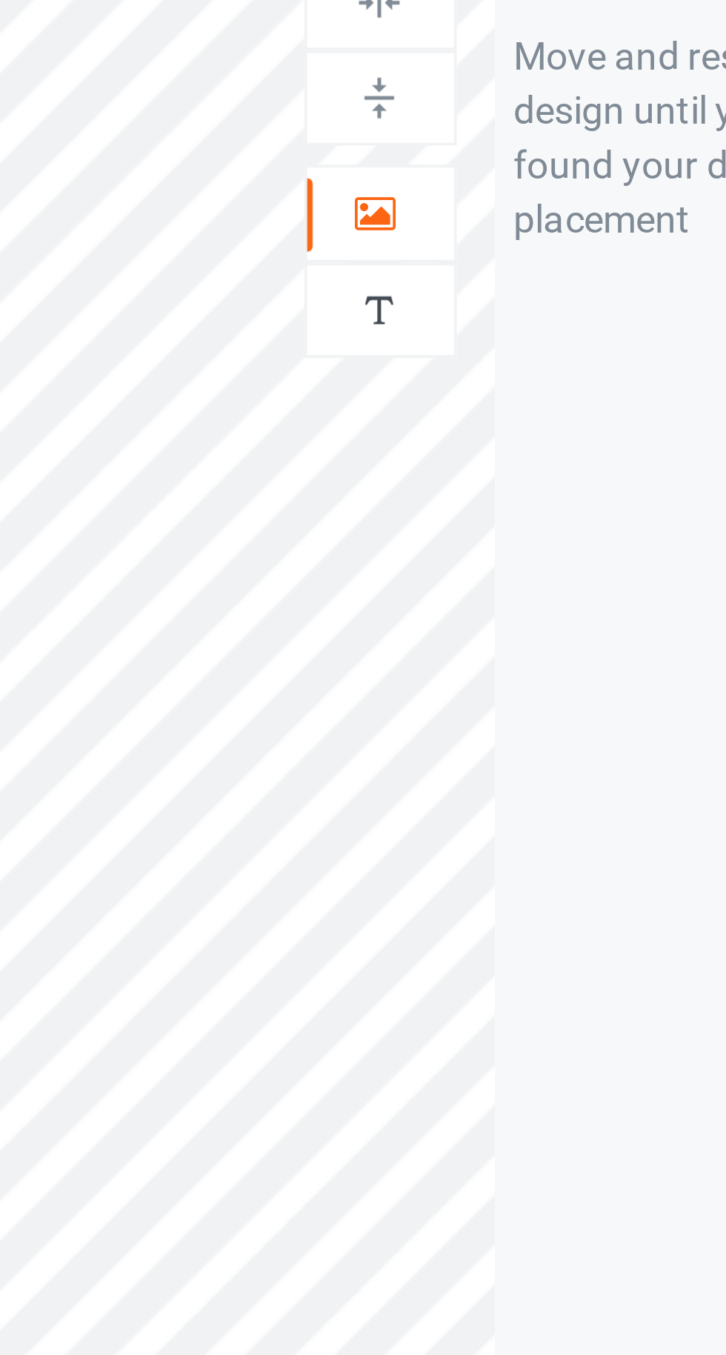
click at [465, 151] on icon at bounding box center [466, 153] width 13 height 10
click at [545, 310] on div "Artwork Move and resize the design until you have found your desired placement" at bounding box center [565, 356] width 132 height 563
click at [552, 316] on div "Artwork Move and resize the design until you have found your desired placement" at bounding box center [565, 356] width 132 height 563
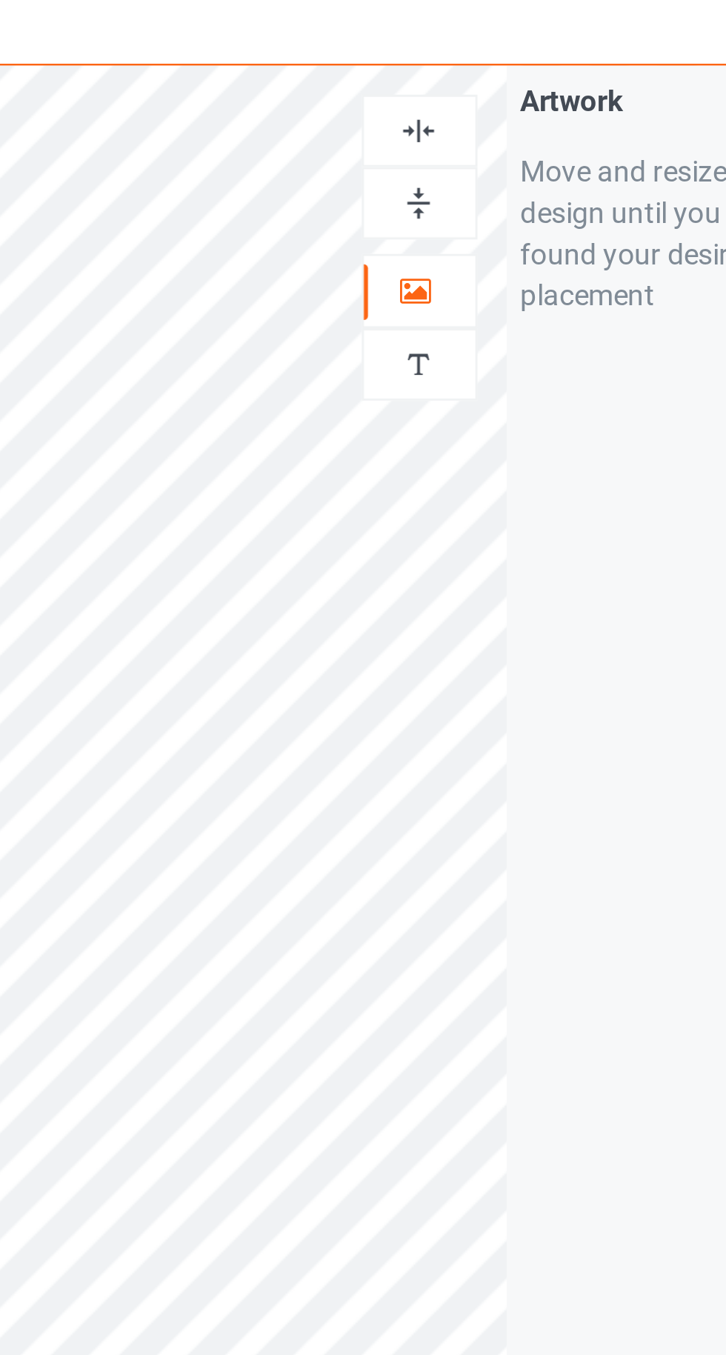
click at [543, 349] on div "Artwork Move and resize the design until you have found your desired placement" at bounding box center [565, 356] width 132 height 563
click at [471, 150] on icon at bounding box center [466, 153] width 13 height 10
